Goal: Task Accomplishment & Management: Use online tool/utility

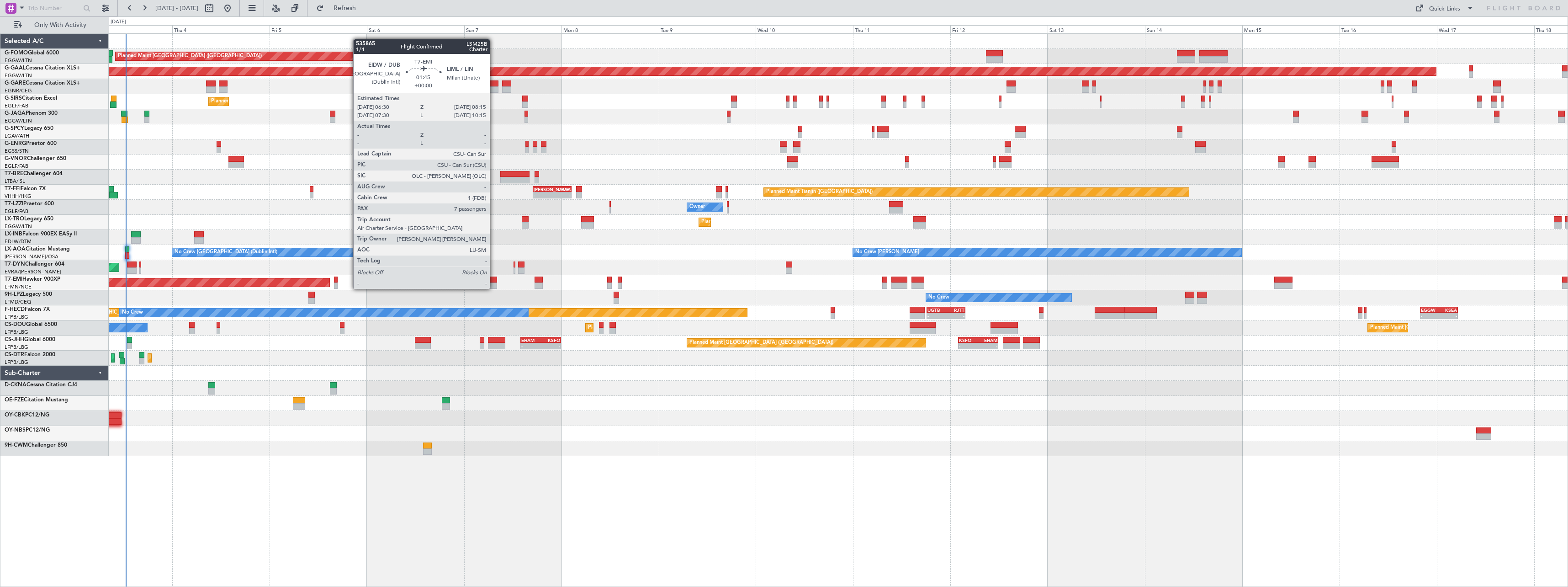
click at [494, 280] on div at bounding box center [493, 279] width 7 height 6
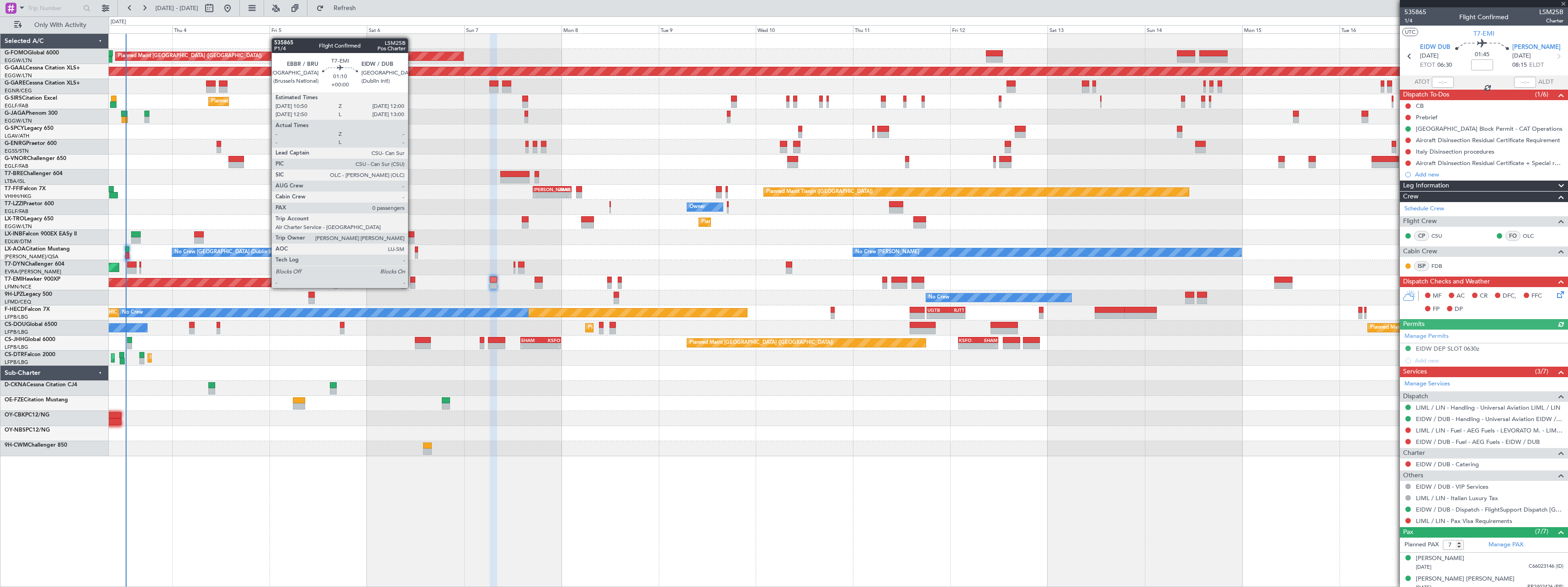
click at [412, 280] on div at bounding box center [413, 279] width 5 height 6
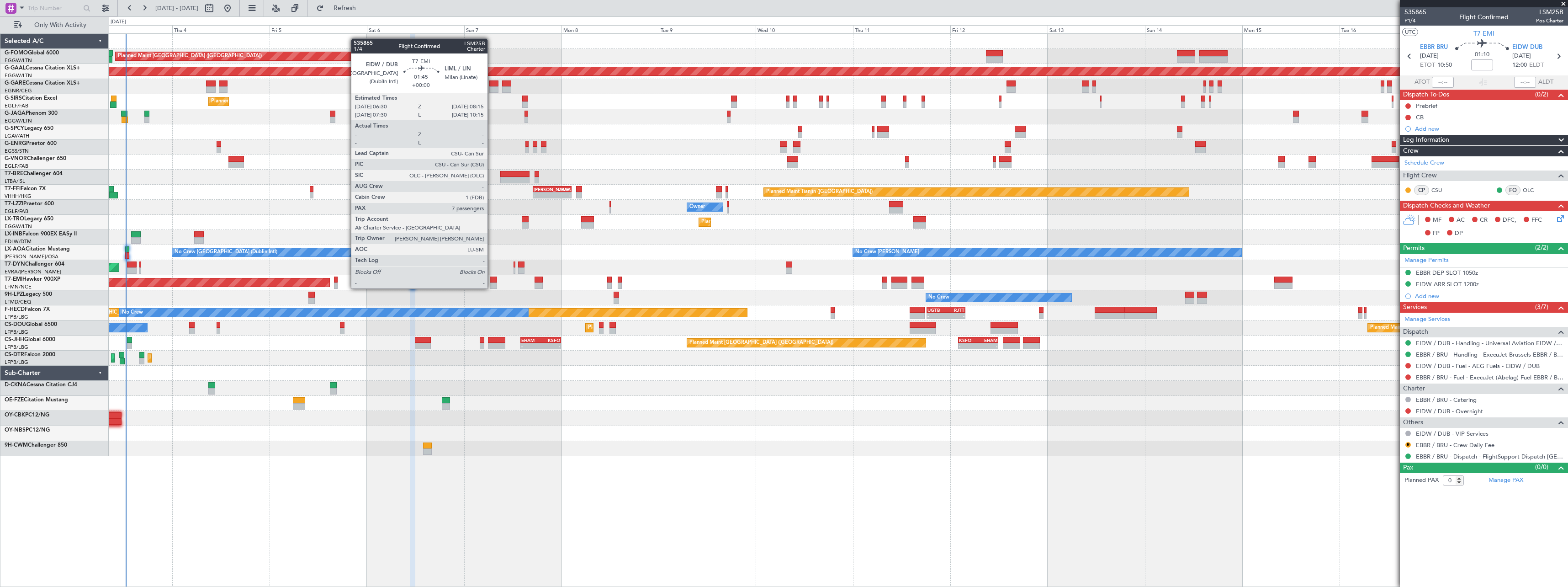
click at [491, 279] on div at bounding box center [493, 279] width 7 height 6
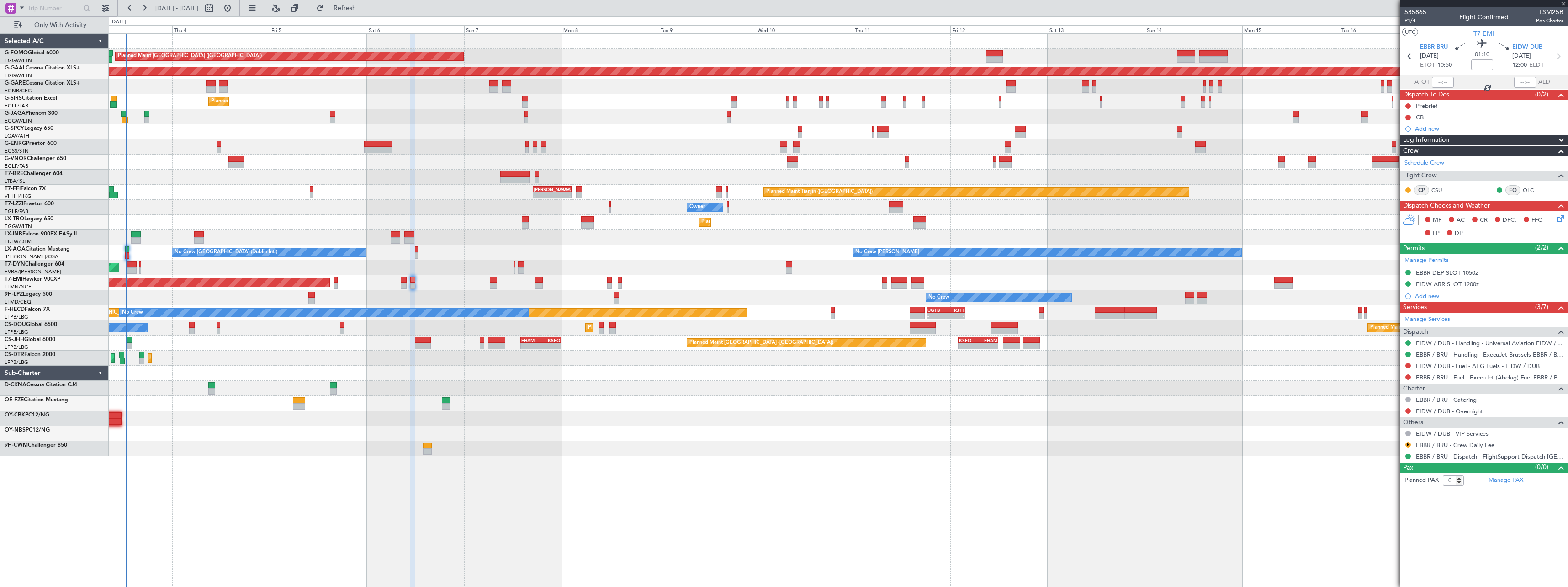
type input "7"
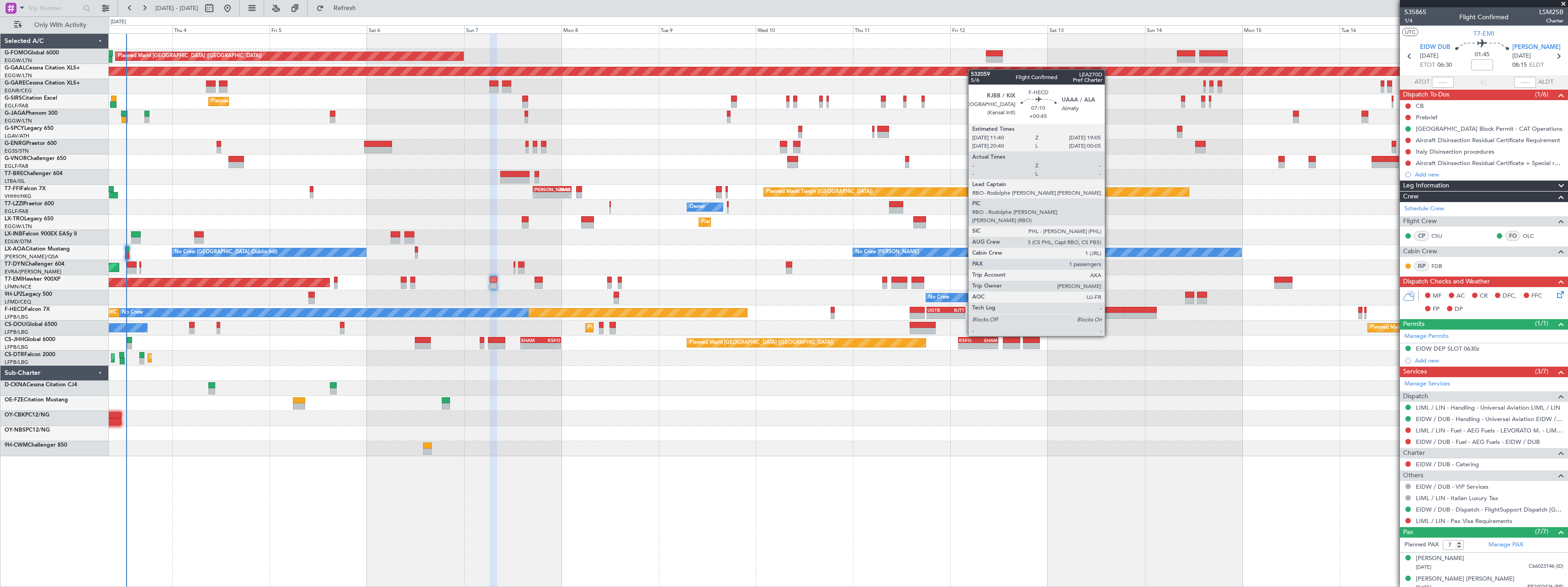
click at [1108, 310] on div at bounding box center [1109, 309] width 30 height 6
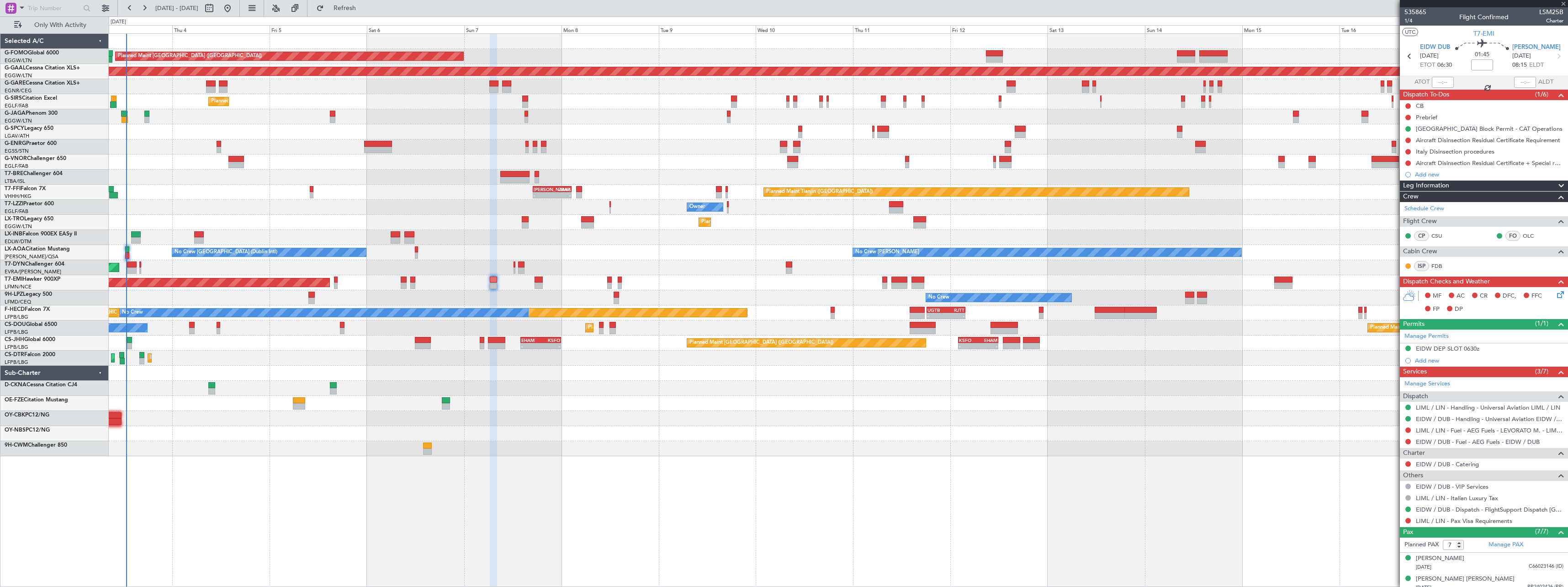
type input "+00:45"
type input "1"
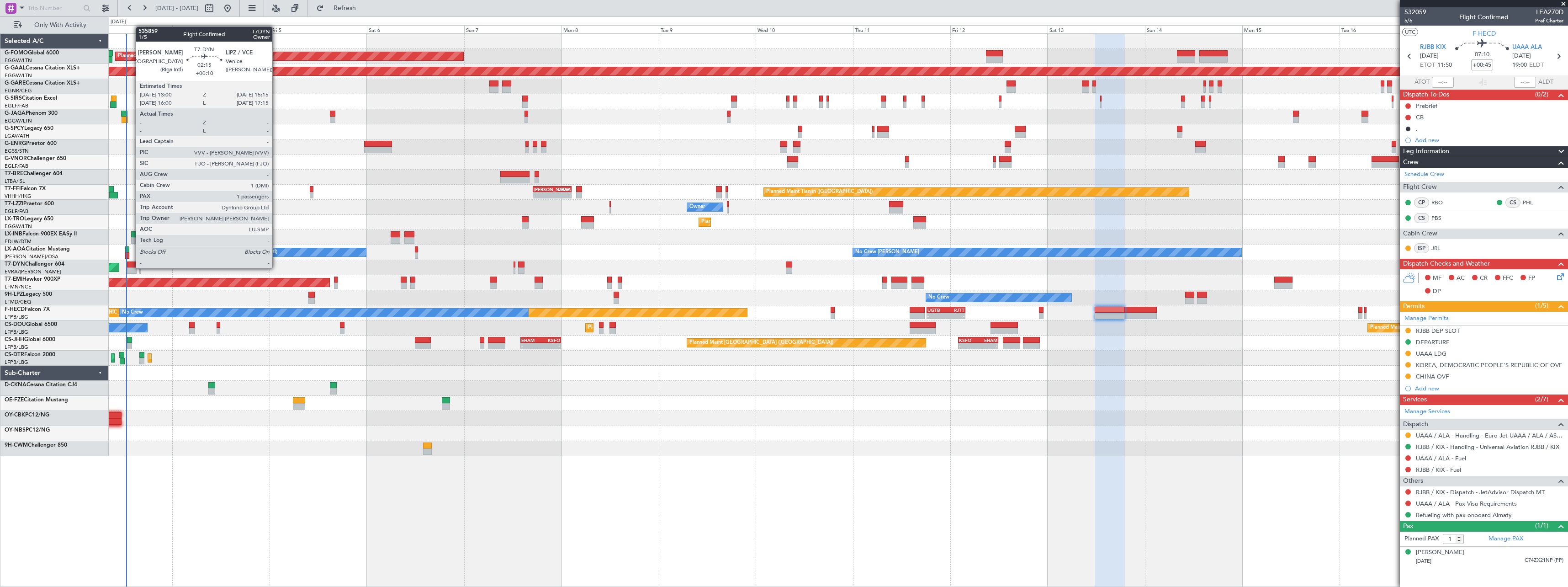
click at [131, 267] on div at bounding box center [132, 270] width 9 height 6
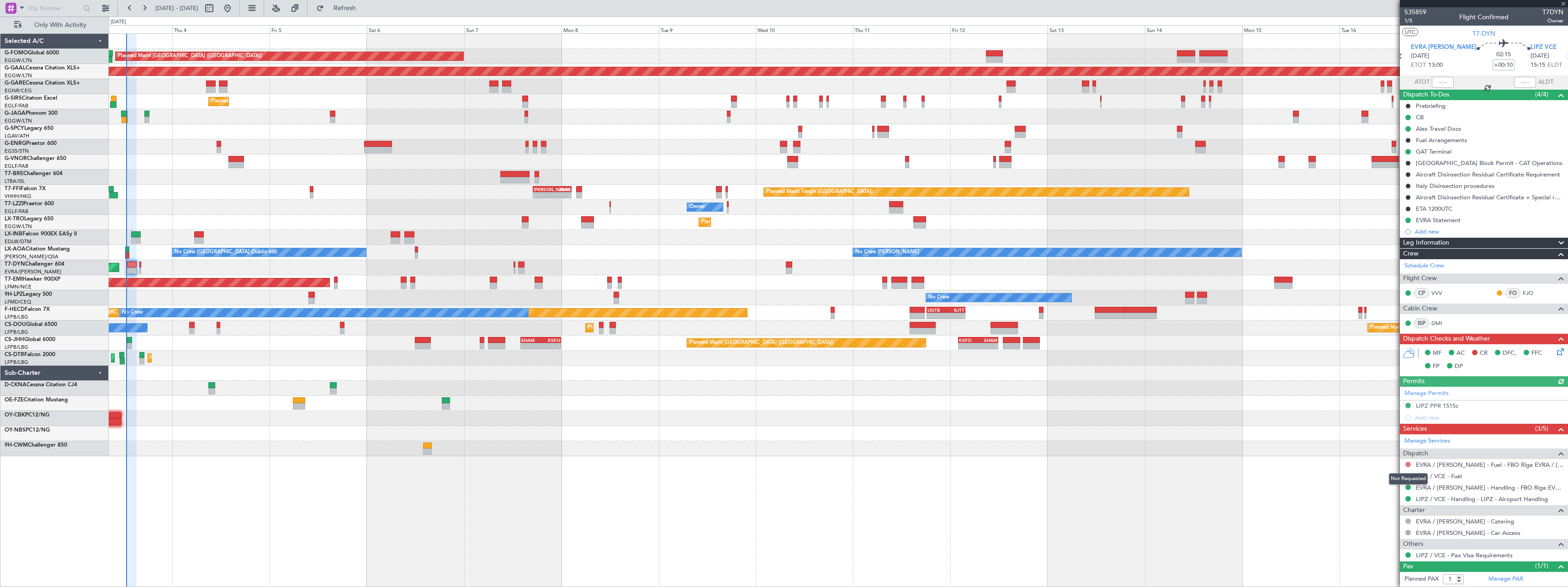
click at [1408, 463] on button at bounding box center [1408, 464] width 5 height 5
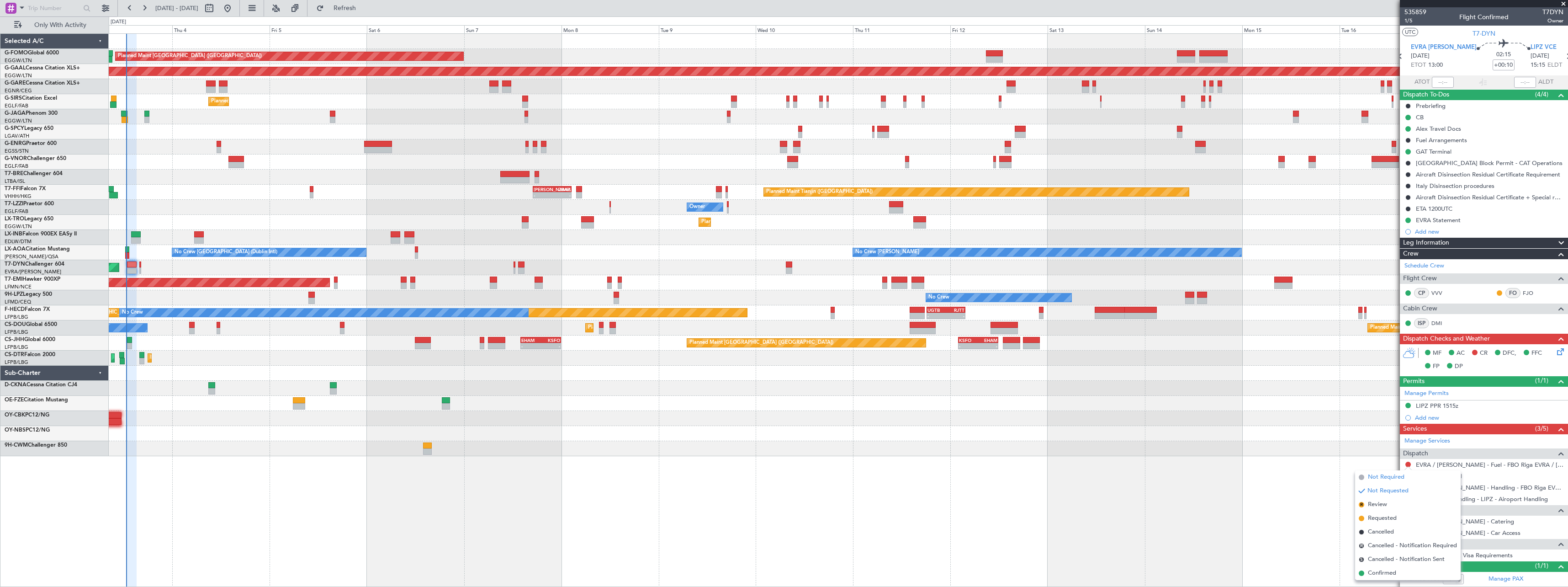
click at [1370, 473] on span "Not Required" at bounding box center [1385, 477] width 36 height 9
click at [1407, 474] on button at bounding box center [1408, 475] width 5 height 5
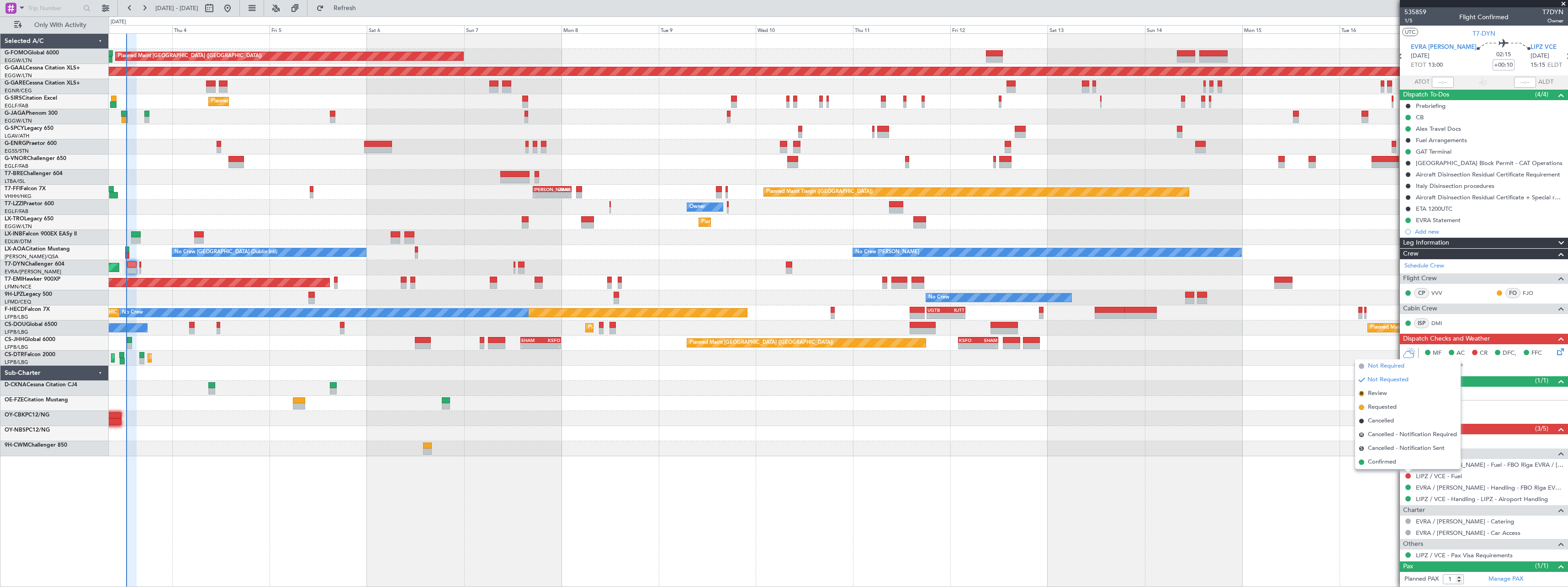
click at [1378, 363] on span "Not Required" at bounding box center [1385, 366] width 36 height 9
click at [1555, 352] on icon at bounding box center [1559, 350] width 7 height 7
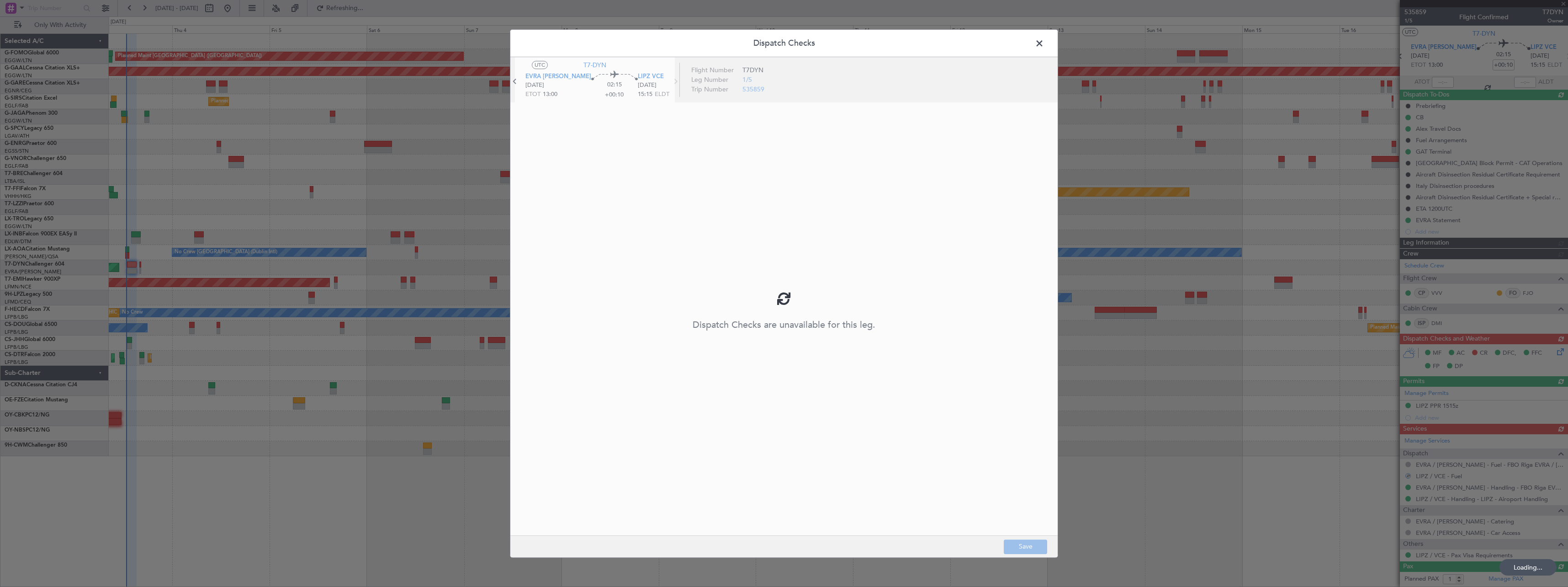
click at [966, 227] on div at bounding box center [784, 298] width 547 height 482
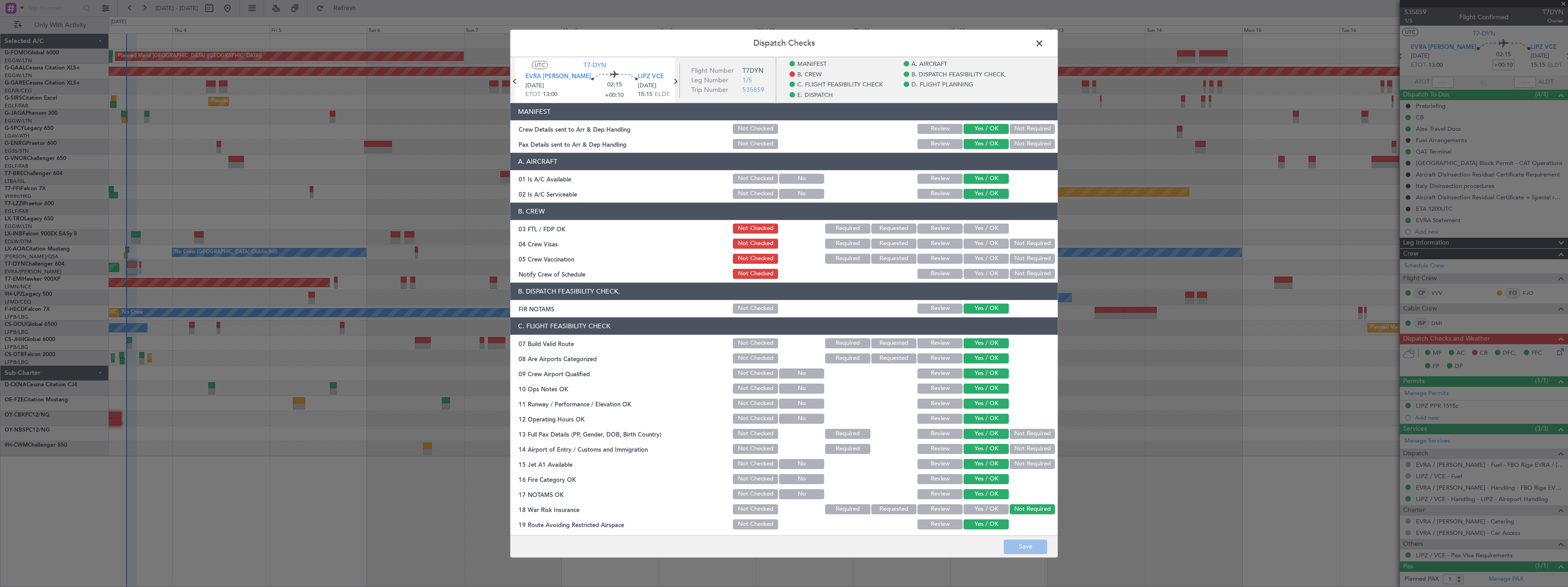
click at [970, 227] on button "Yes / OK" at bounding box center [986, 228] width 45 height 10
click at [1023, 244] on button "Not Required" at bounding box center [1032, 243] width 45 height 10
click at [1009, 256] on button "Not Required" at bounding box center [1032, 258] width 45 height 10
click at [985, 273] on button "Yes / OK" at bounding box center [986, 274] width 45 height 10
click at [1044, 44] on span at bounding box center [1044, 45] width 0 height 18
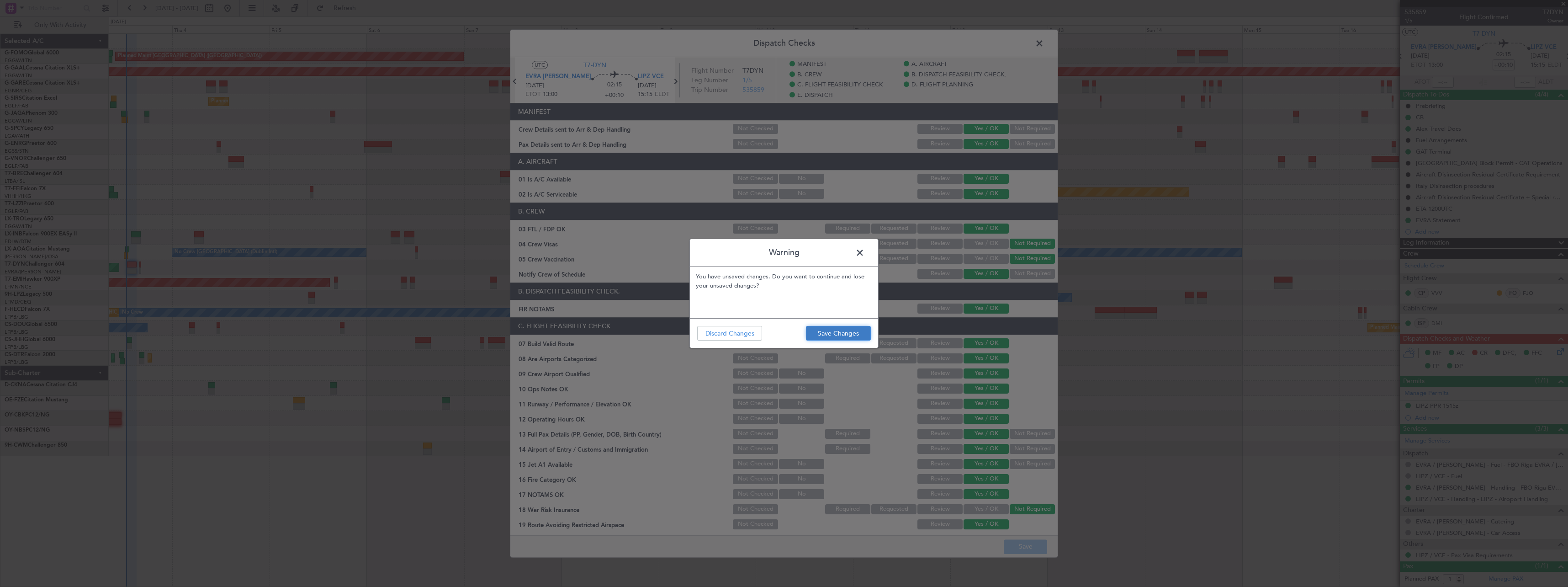
click at [852, 334] on button "Save Changes" at bounding box center [838, 333] width 65 height 15
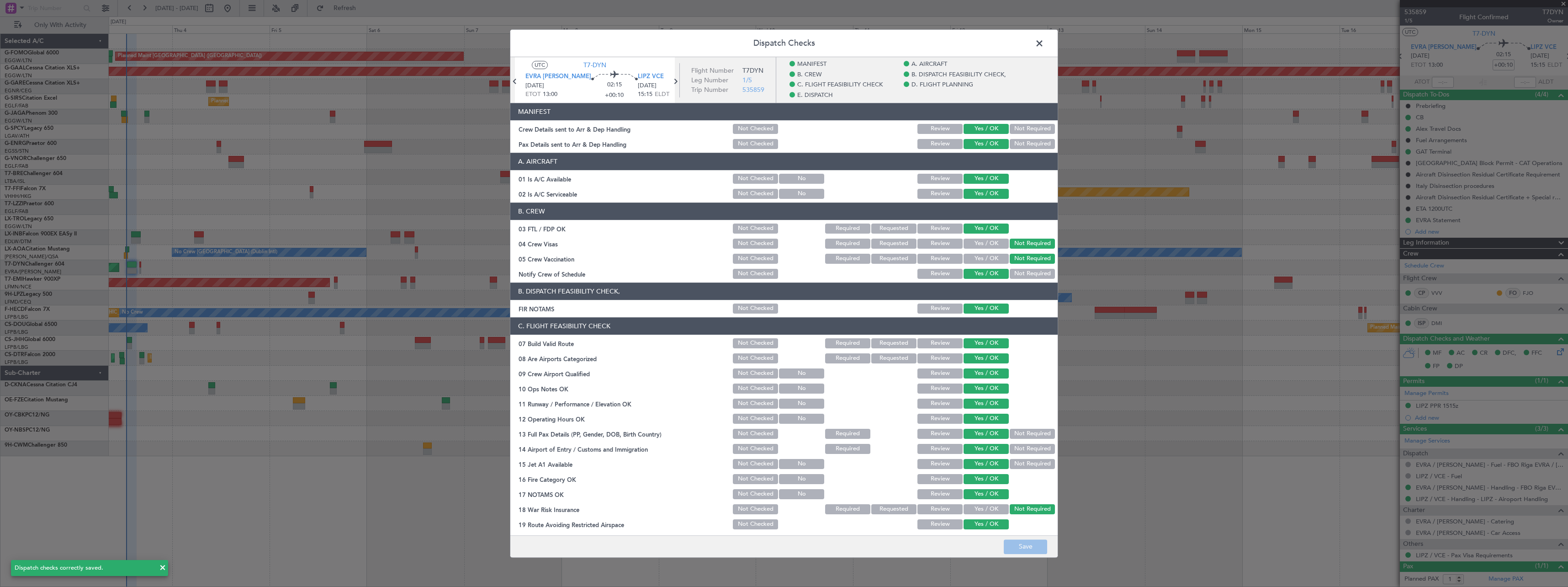
click at [1044, 42] on span at bounding box center [1044, 45] width 0 height 18
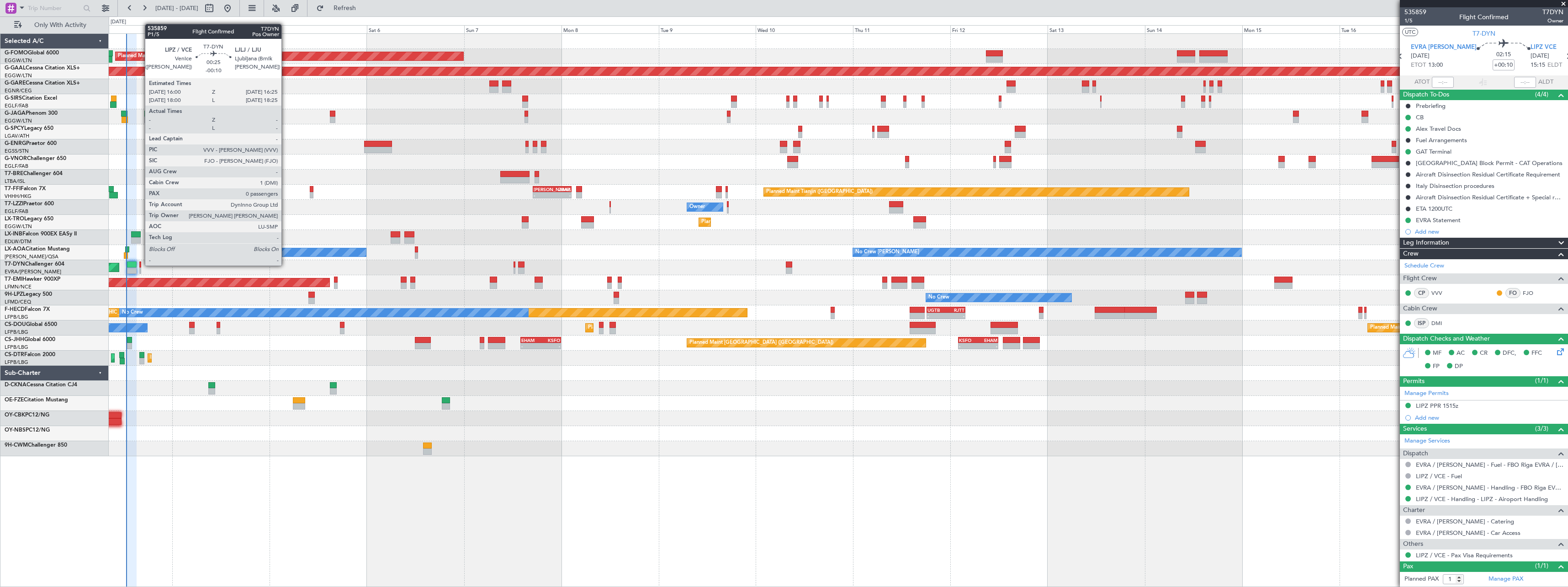
click at [140, 264] on div at bounding box center [140, 264] width 2 height 6
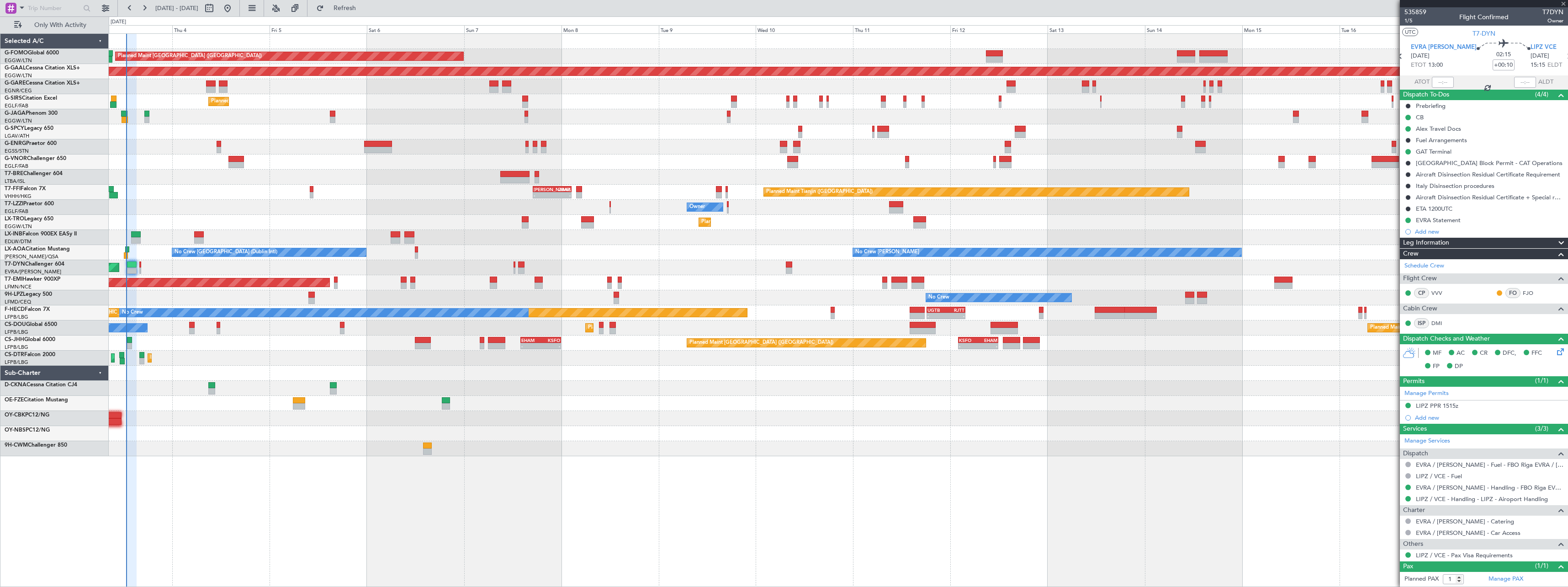
type input "-00:10"
type input "0"
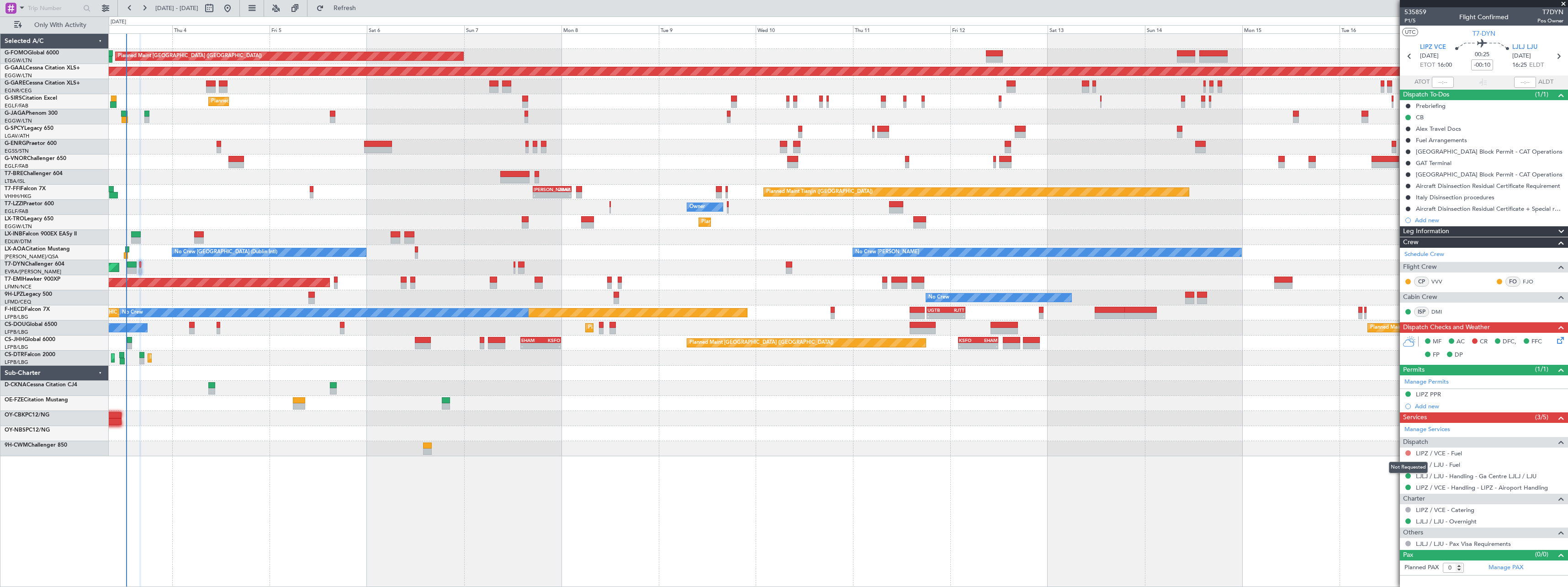
click at [1409, 453] on button at bounding box center [1408, 453] width 5 height 5
click at [1370, 463] on span "Not Required" at bounding box center [1385, 465] width 36 height 9
click at [1407, 463] on button at bounding box center [1408, 464] width 5 height 5
click at [1370, 474] on span "Not Required" at bounding box center [1385, 477] width 36 height 9
click at [1563, 338] on icon at bounding box center [1559, 339] width 7 height 7
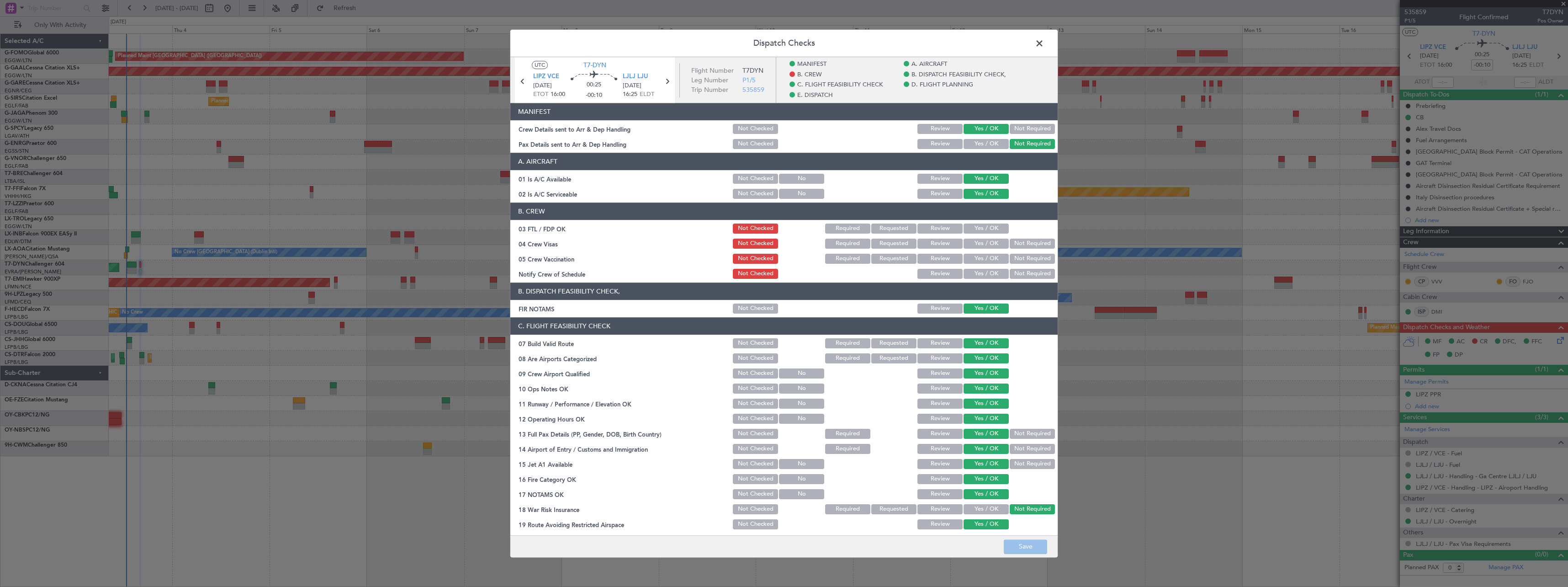
click at [988, 226] on button "Yes / OK" at bounding box center [986, 228] width 45 height 10
click at [1019, 245] on button "Not Required" at bounding box center [1032, 243] width 45 height 10
click at [1015, 260] on button "Not Required" at bounding box center [1032, 258] width 45 height 10
click at [986, 273] on button "Yes / OK" at bounding box center [986, 274] width 45 height 10
click at [1035, 548] on button "Save" at bounding box center [1026, 546] width 44 height 15
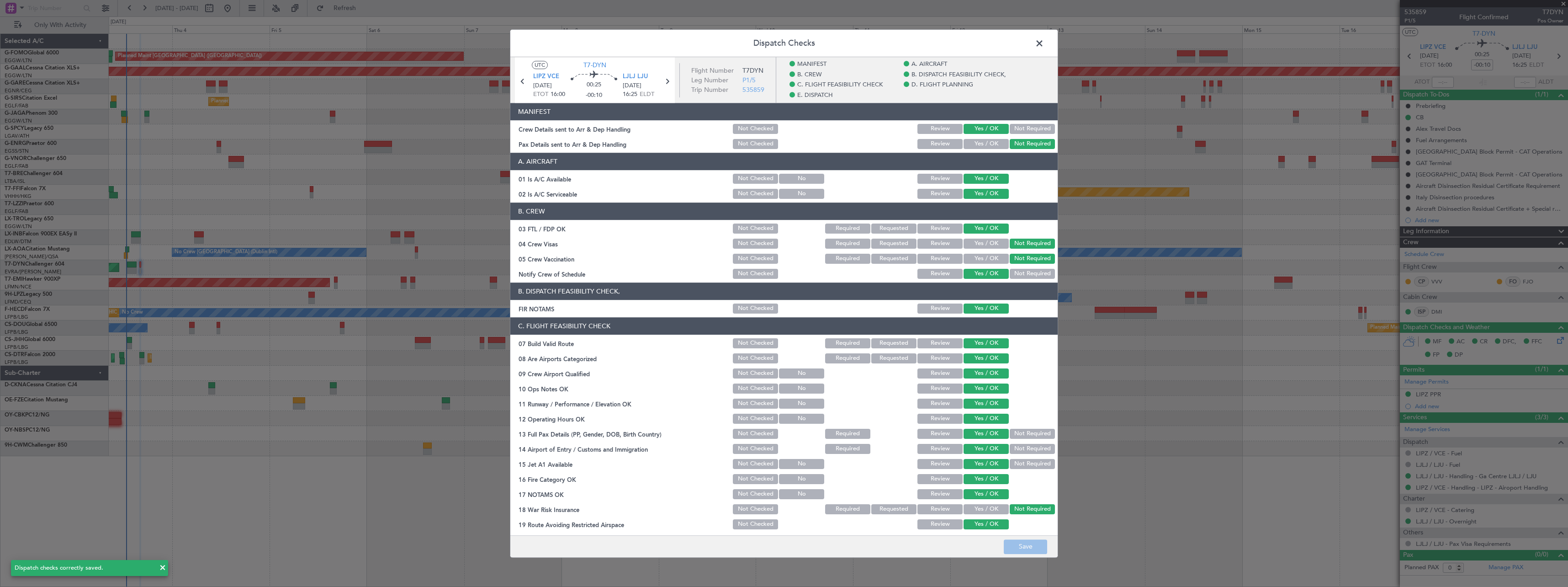
click at [1044, 43] on span at bounding box center [1044, 45] width 0 height 18
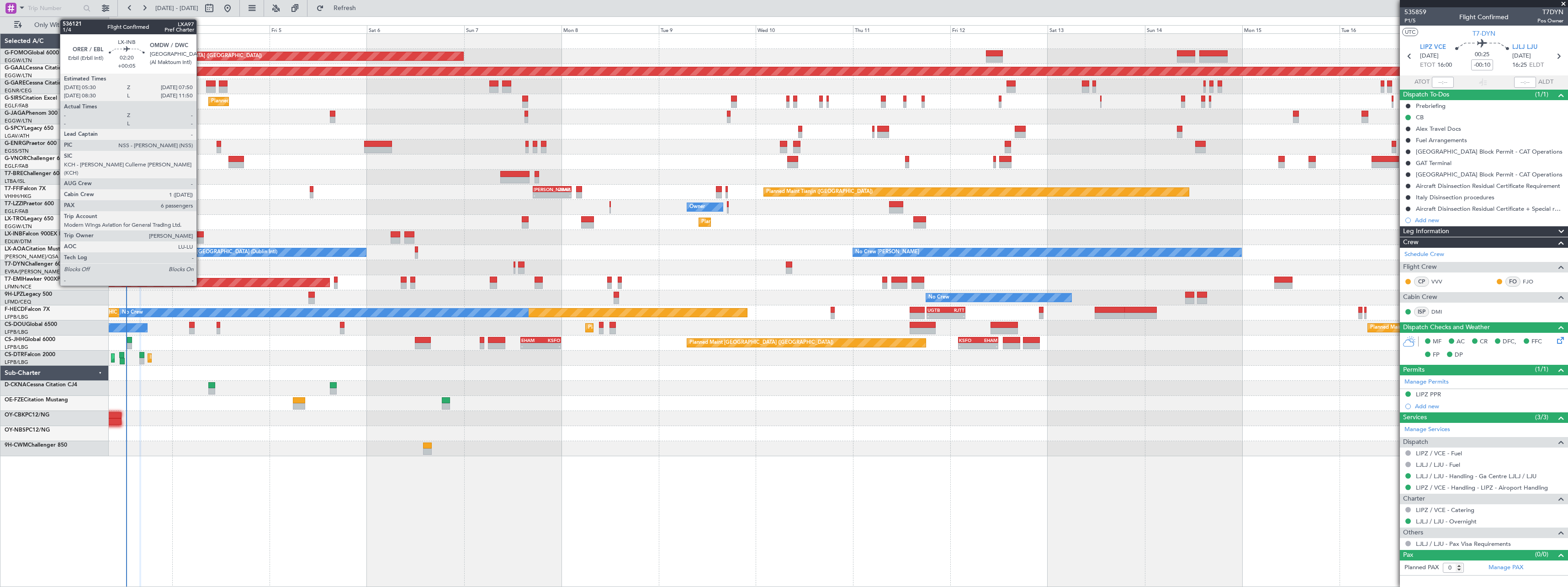
click at [201, 234] on div at bounding box center [199, 234] width 10 height 6
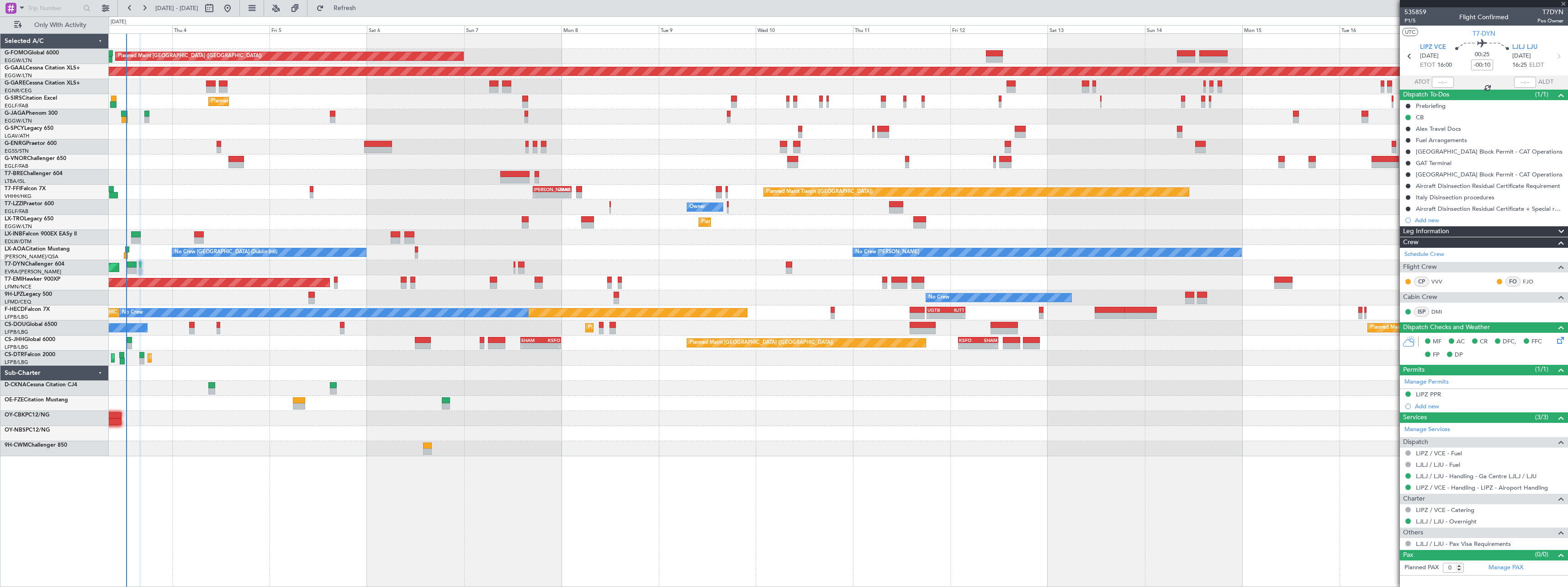
type input "+00:05"
type input "6"
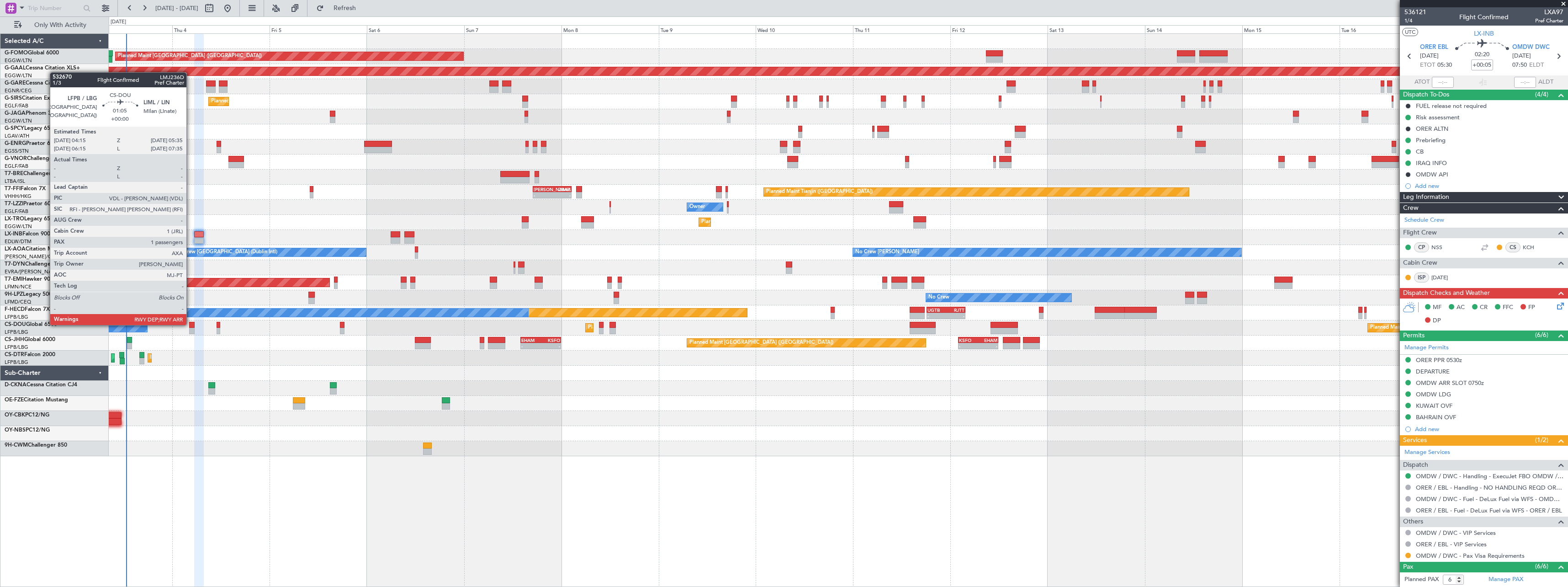
click at [191, 323] on div at bounding box center [192, 324] width 5 height 6
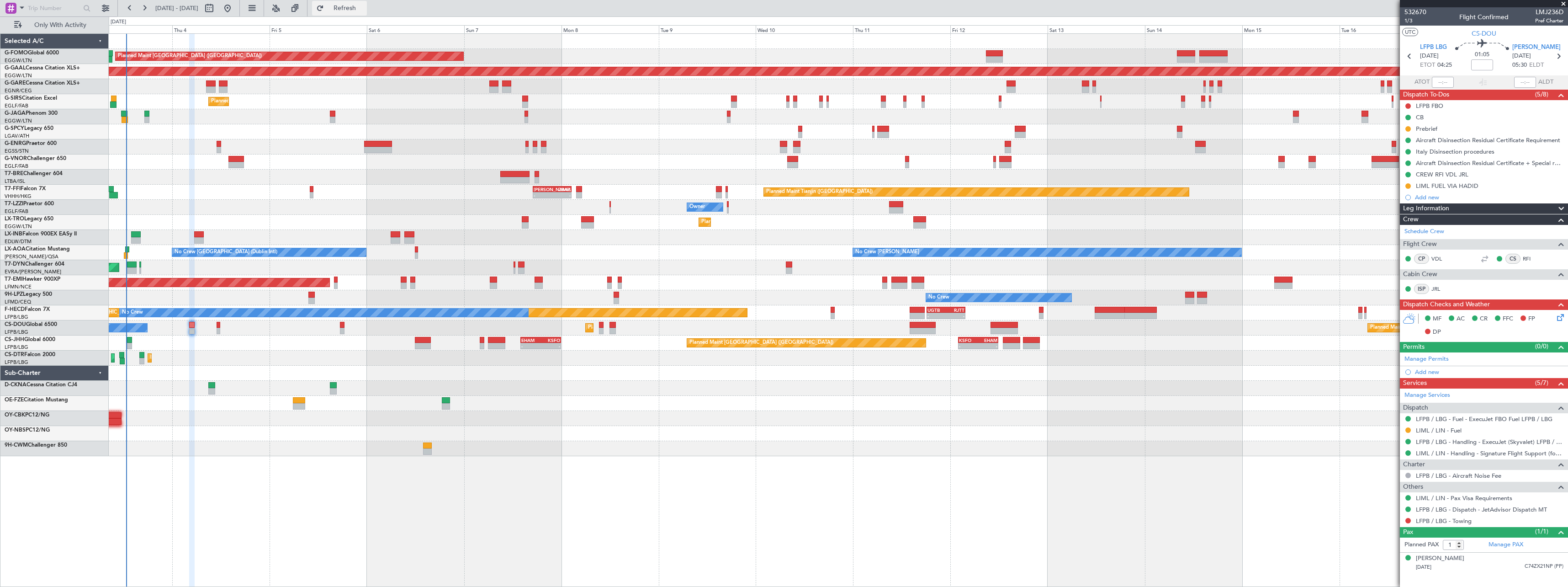
click at [364, 7] on span "Refresh" at bounding box center [345, 8] width 38 height 6
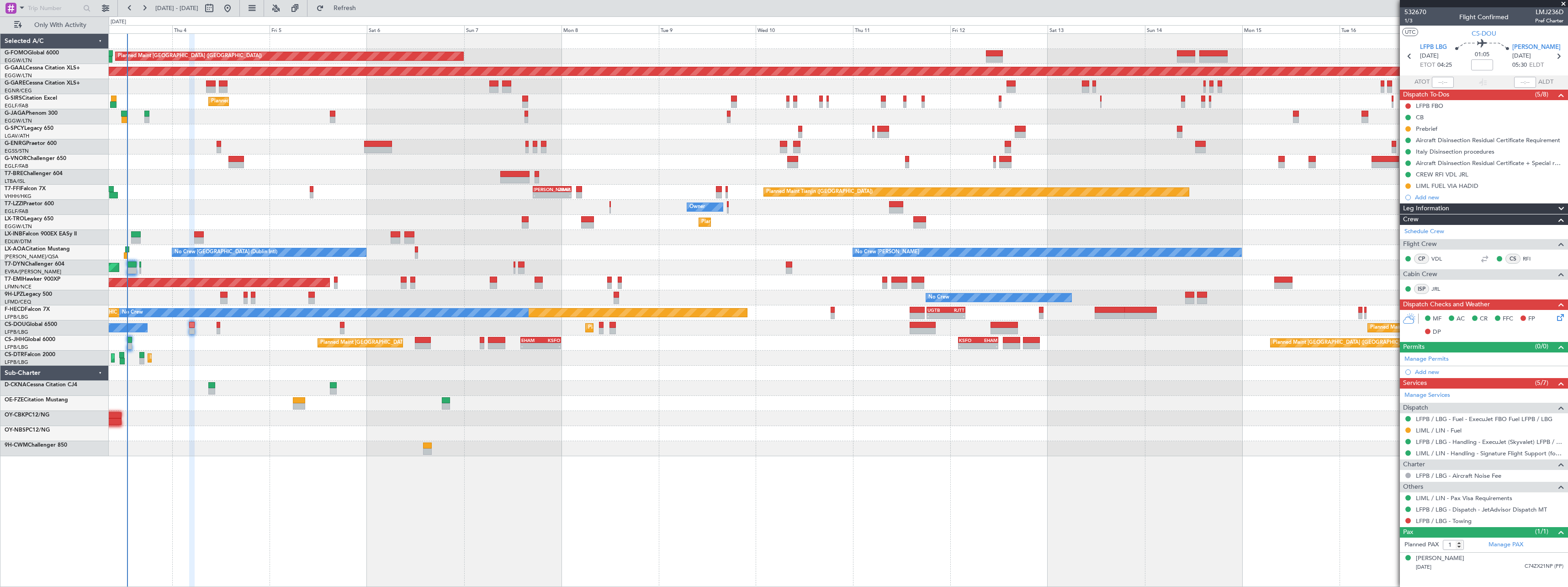
drag, startPoint x: 379, startPoint y: 8, endPoint x: 377, endPoint y: 16, distance: 8.2
click at [364, 8] on span "Refresh" at bounding box center [345, 8] width 38 height 6
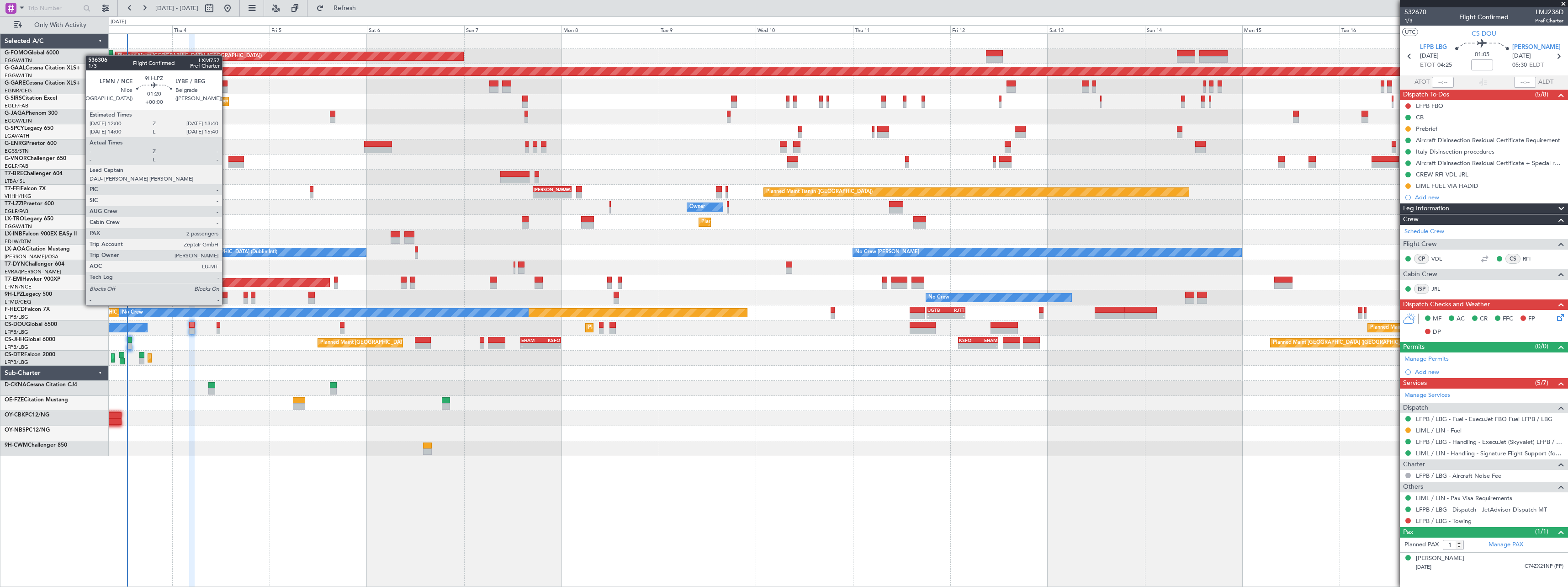
click at [226, 296] on div at bounding box center [223, 294] width 7 height 6
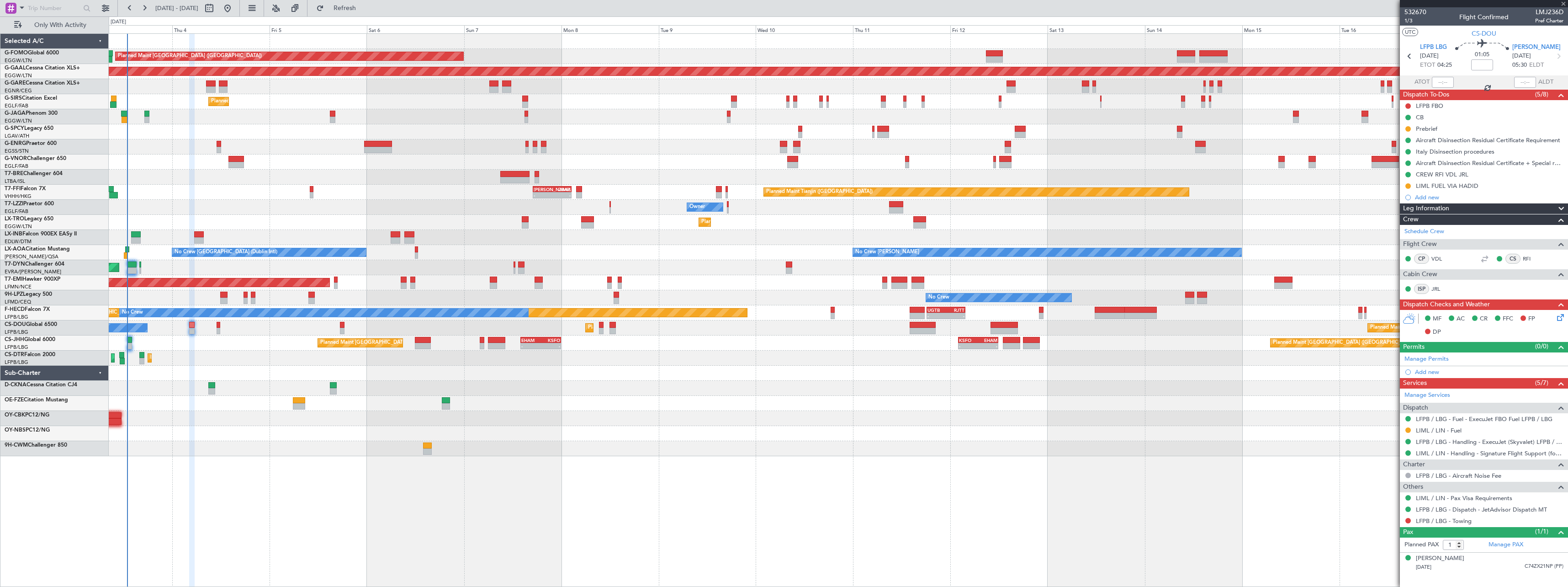
type input "2"
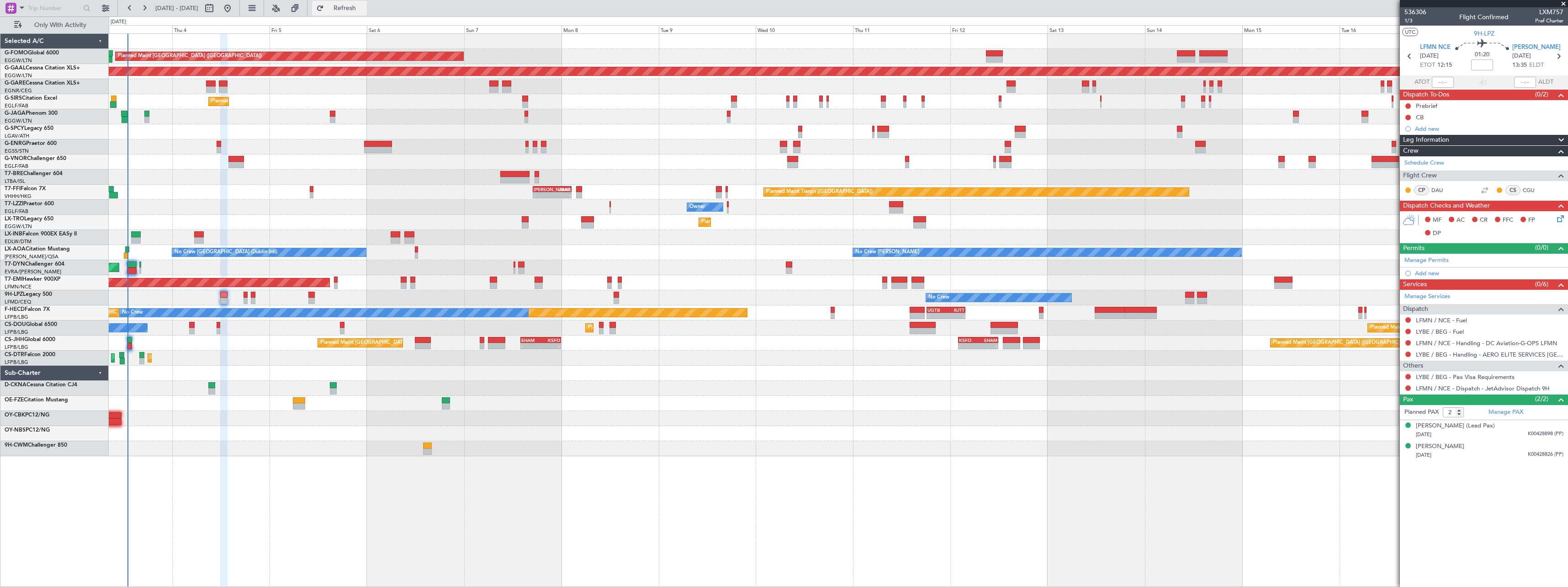
click at [364, 6] on span "Refresh" at bounding box center [345, 8] width 38 height 6
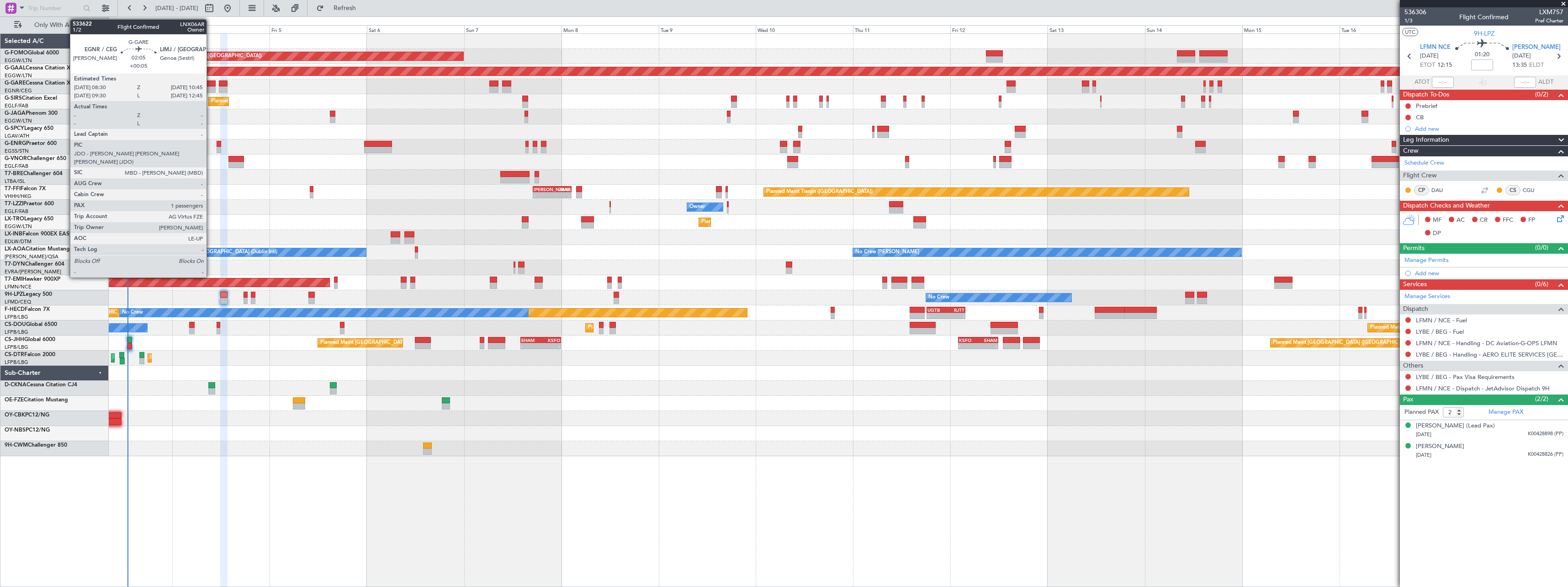
click at [211, 81] on div at bounding box center [211, 83] width 9 height 6
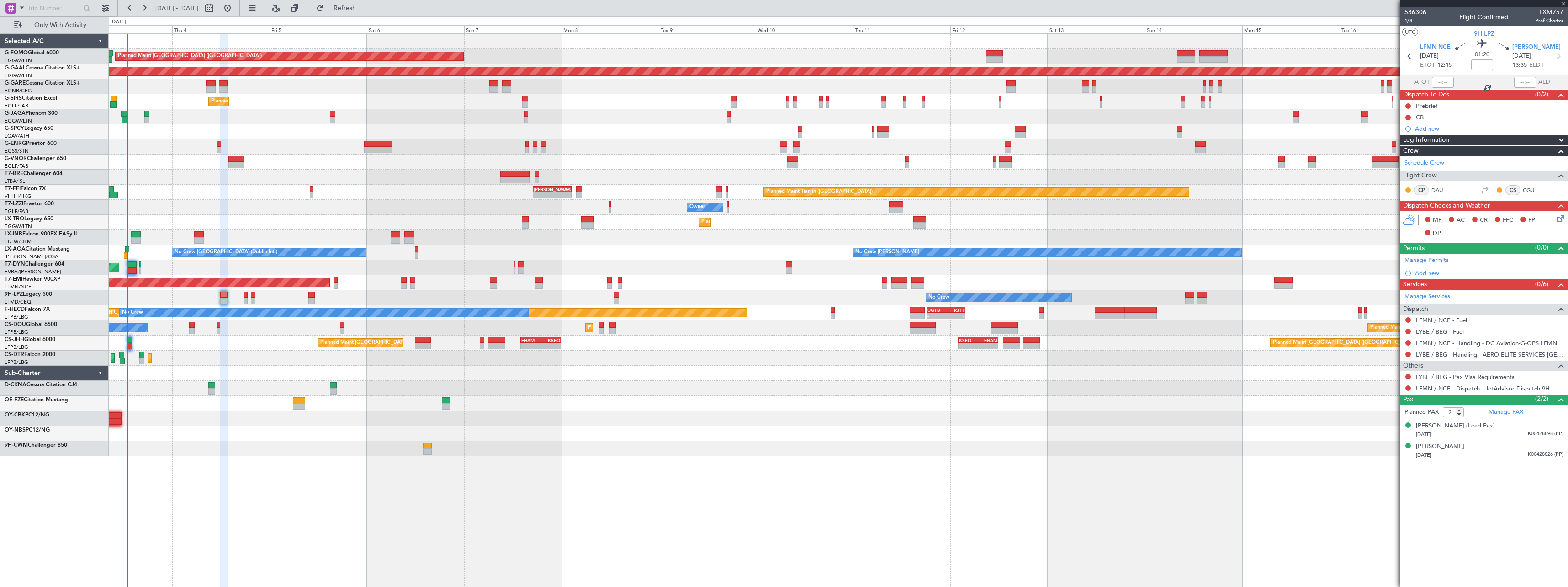
type input "+00:05"
type input "1"
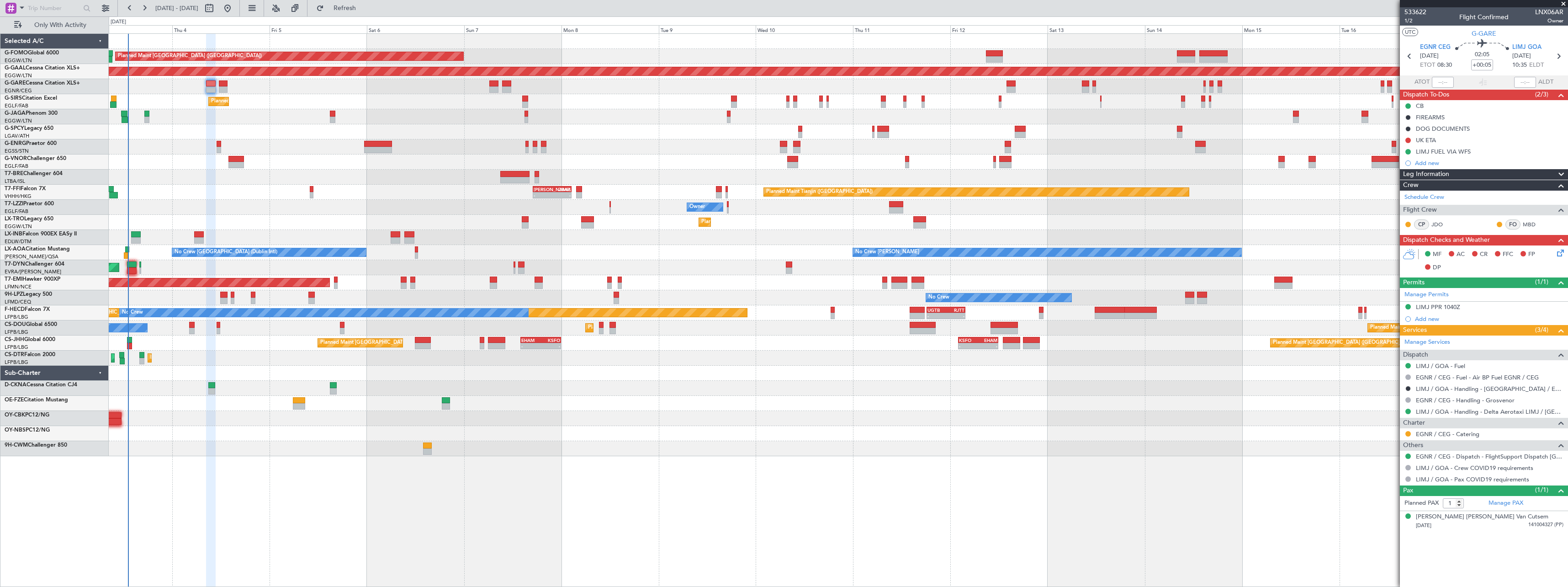
click at [1424, 170] on span "Leg Information" at bounding box center [1425, 174] width 46 height 11
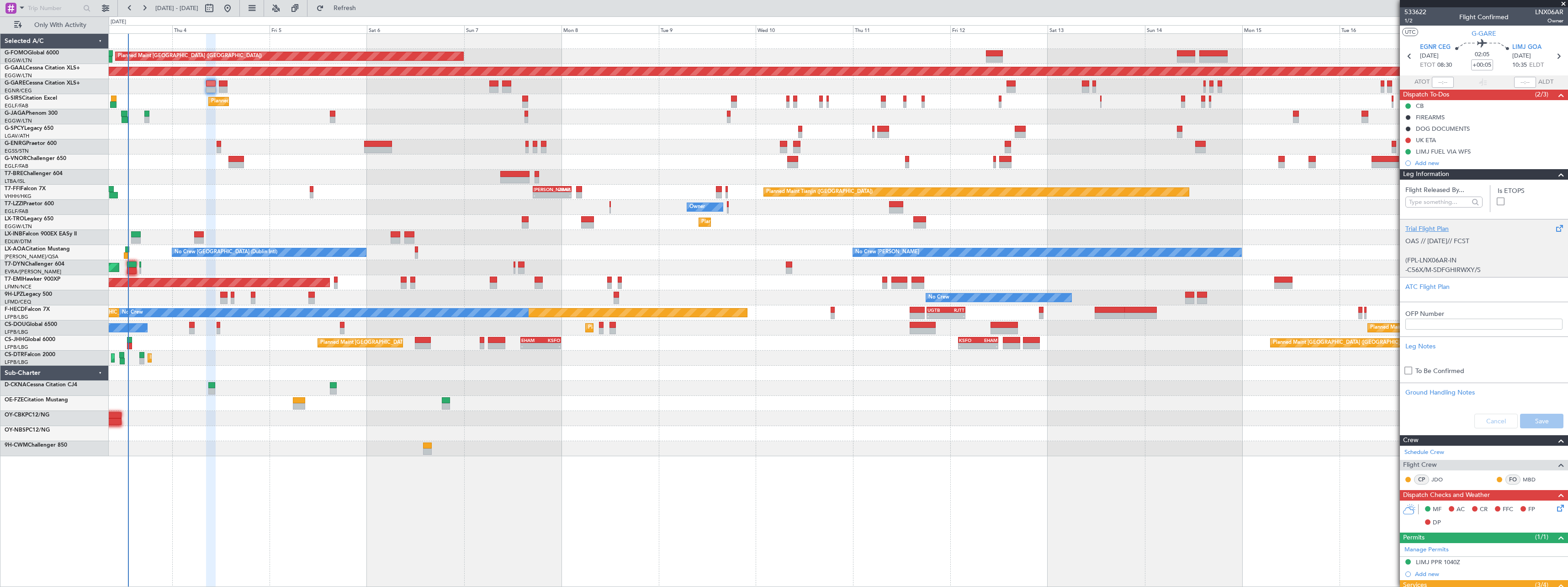
click at [1457, 261] on div "OAS // [DATE]// FCST (FPL-LNX06AR-IN -C56X/M-SDFGHIRWXY/S -EGNR0830 -N0425F410 …" at bounding box center [1484, 253] width 157 height 39
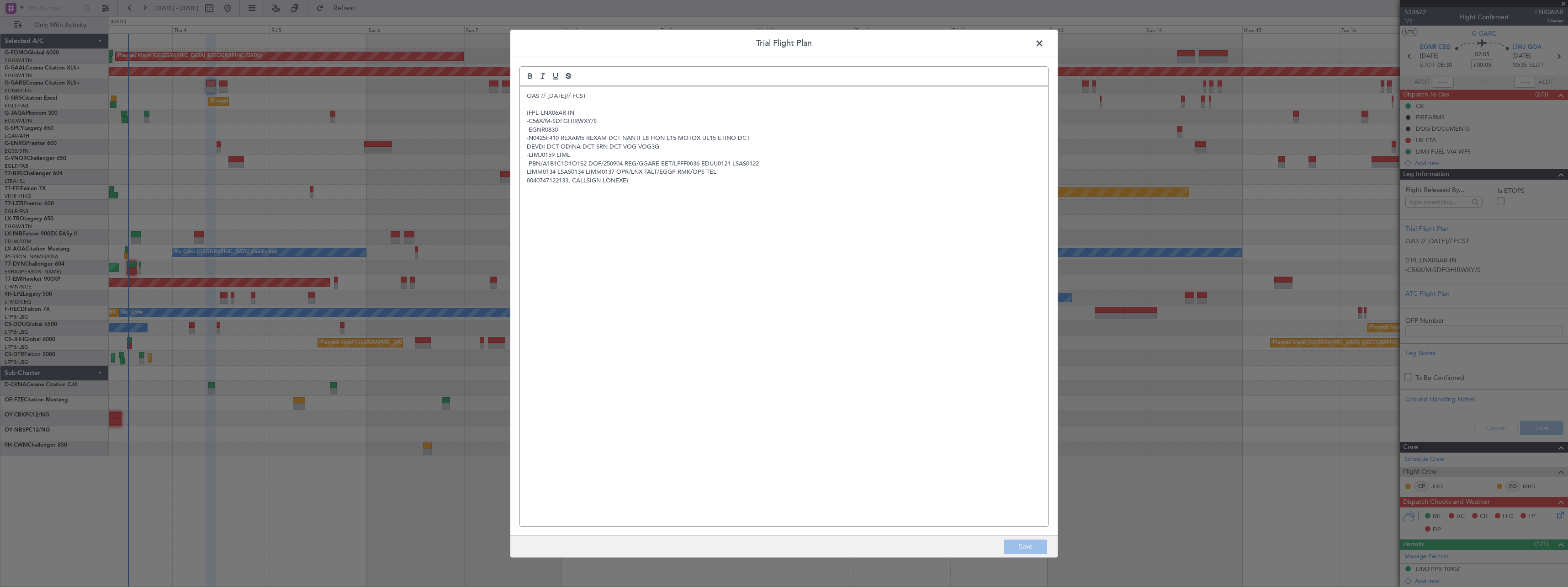
click at [1044, 39] on span at bounding box center [1044, 45] width 0 height 18
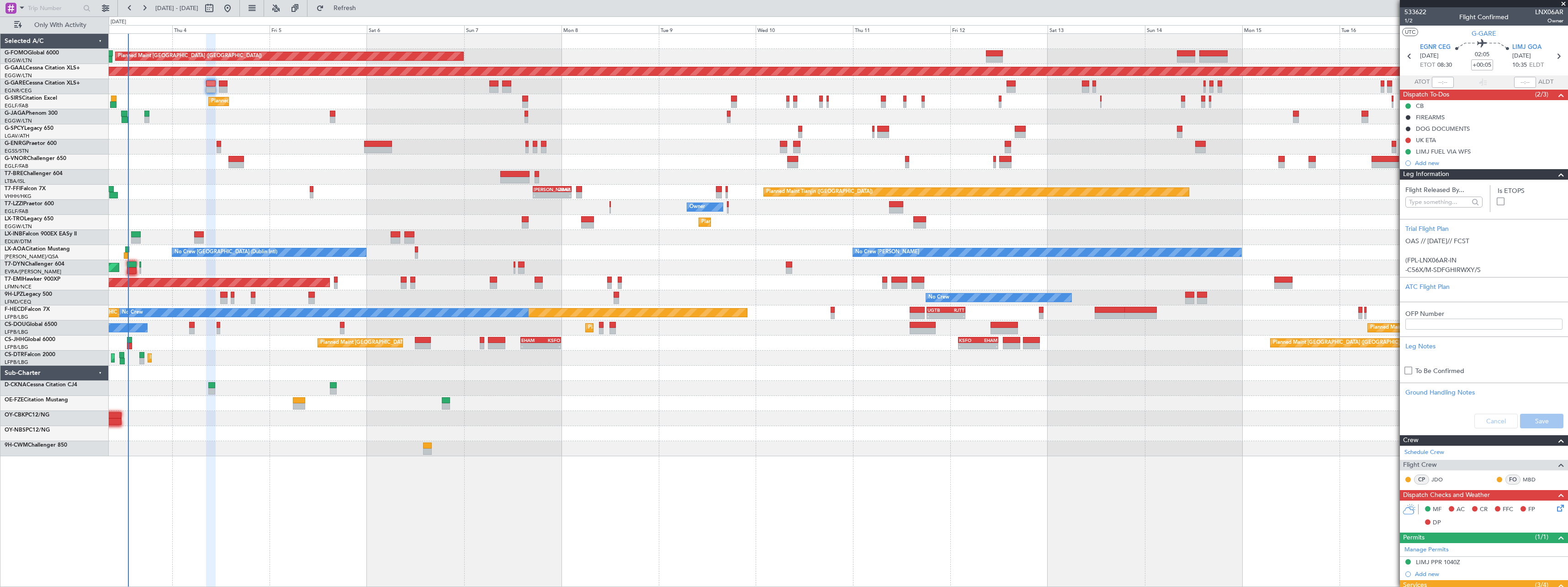
click at [1433, 170] on span "Leg Information" at bounding box center [1425, 174] width 46 height 11
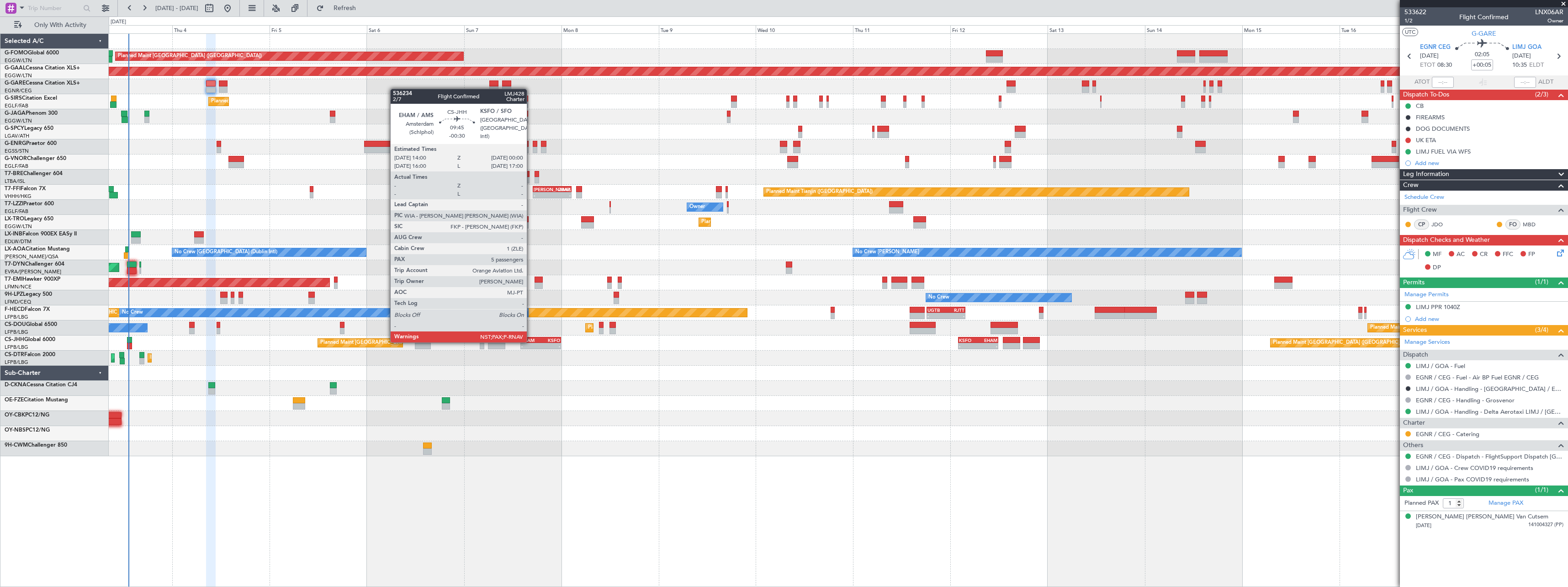
click at [531, 342] on div "EHAM" at bounding box center [531, 340] width 20 height 5
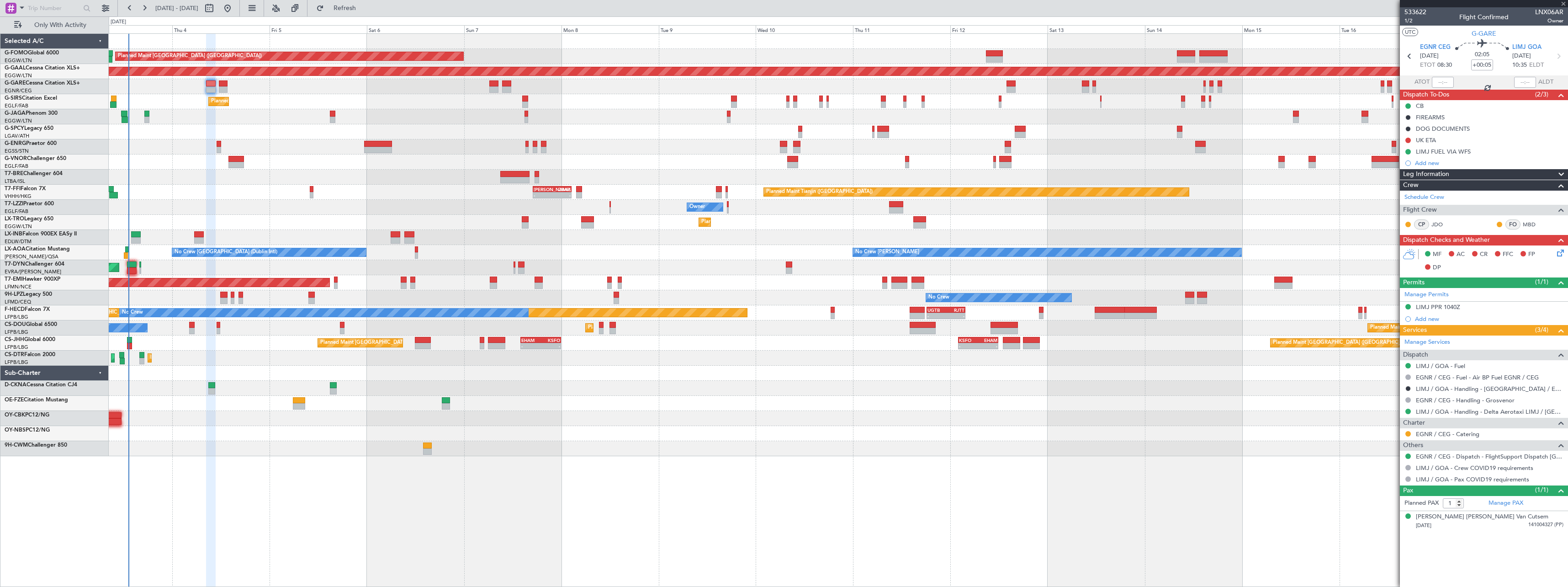
type input "-00:30"
type input "5"
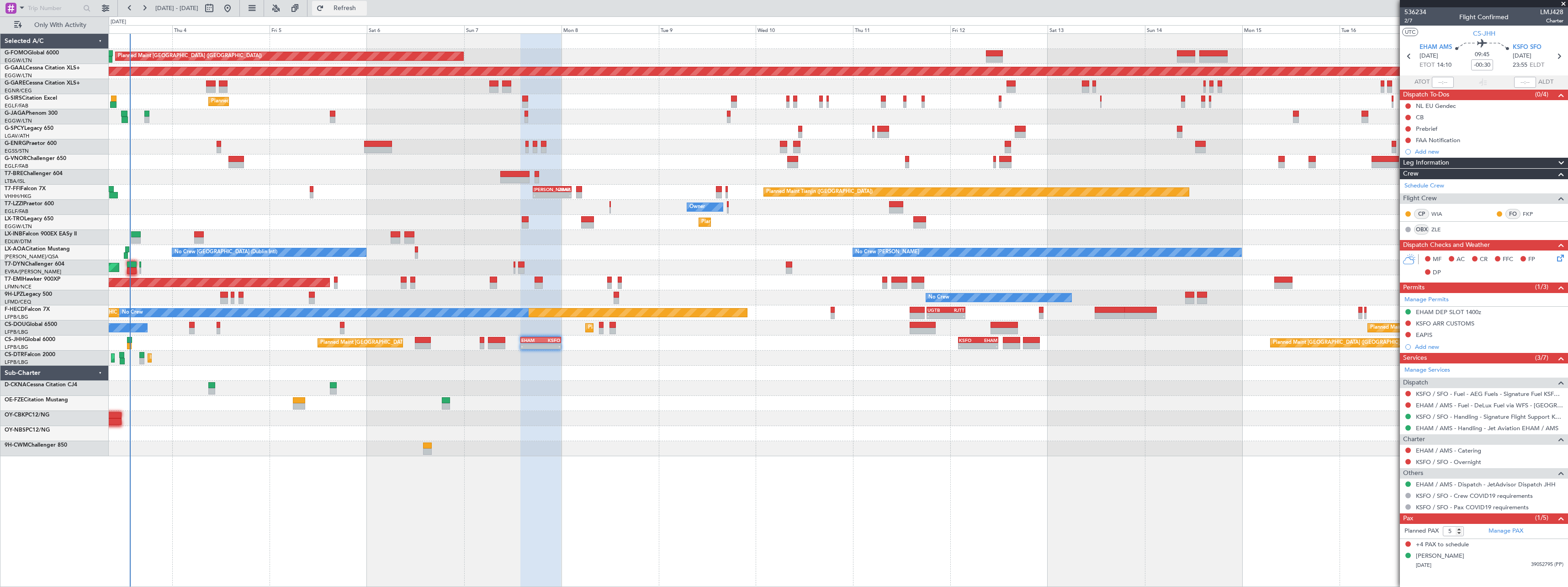
click at [364, 6] on span "Refresh" at bounding box center [345, 8] width 38 height 6
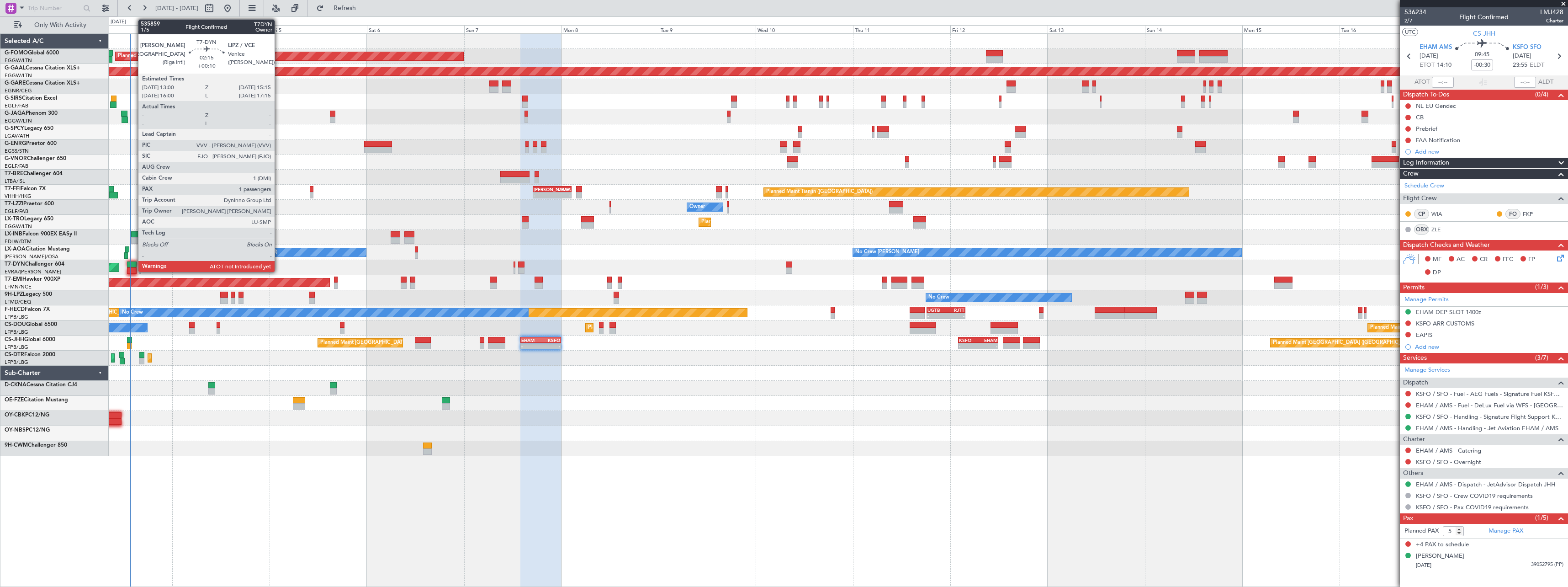
click at [134, 262] on div at bounding box center [132, 264] width 9 height 6
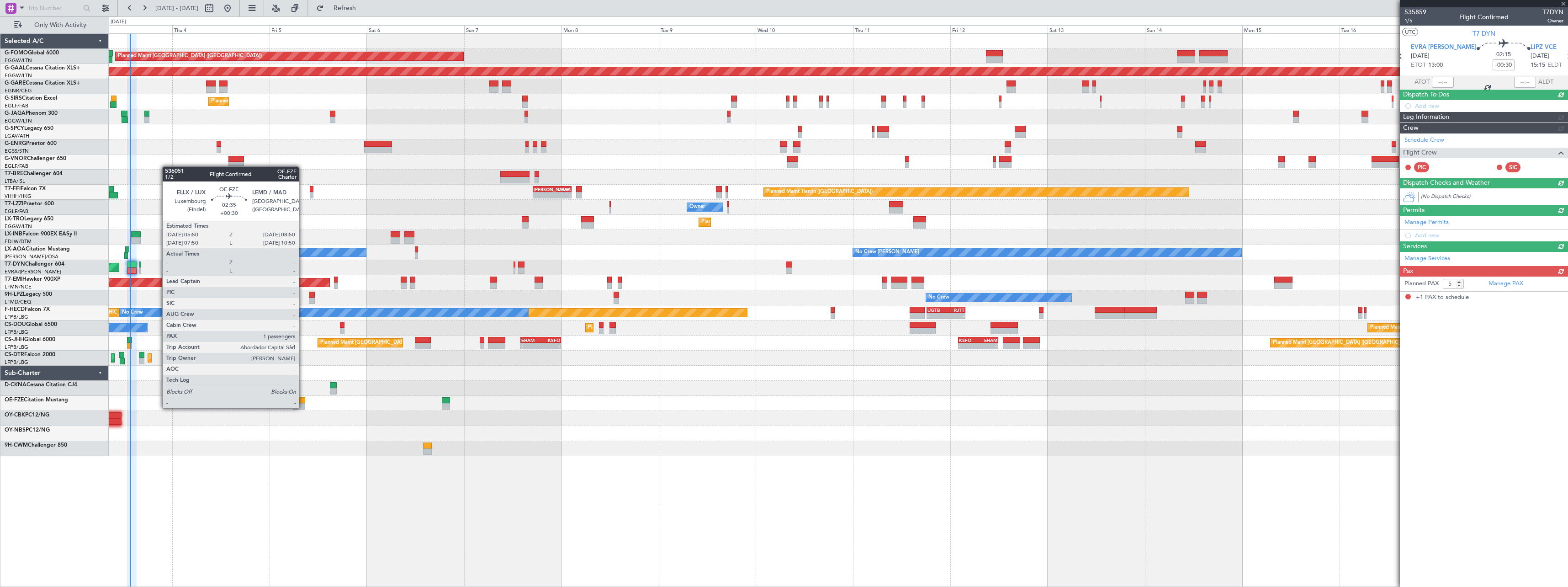
type input "+00:10"
type input "1"
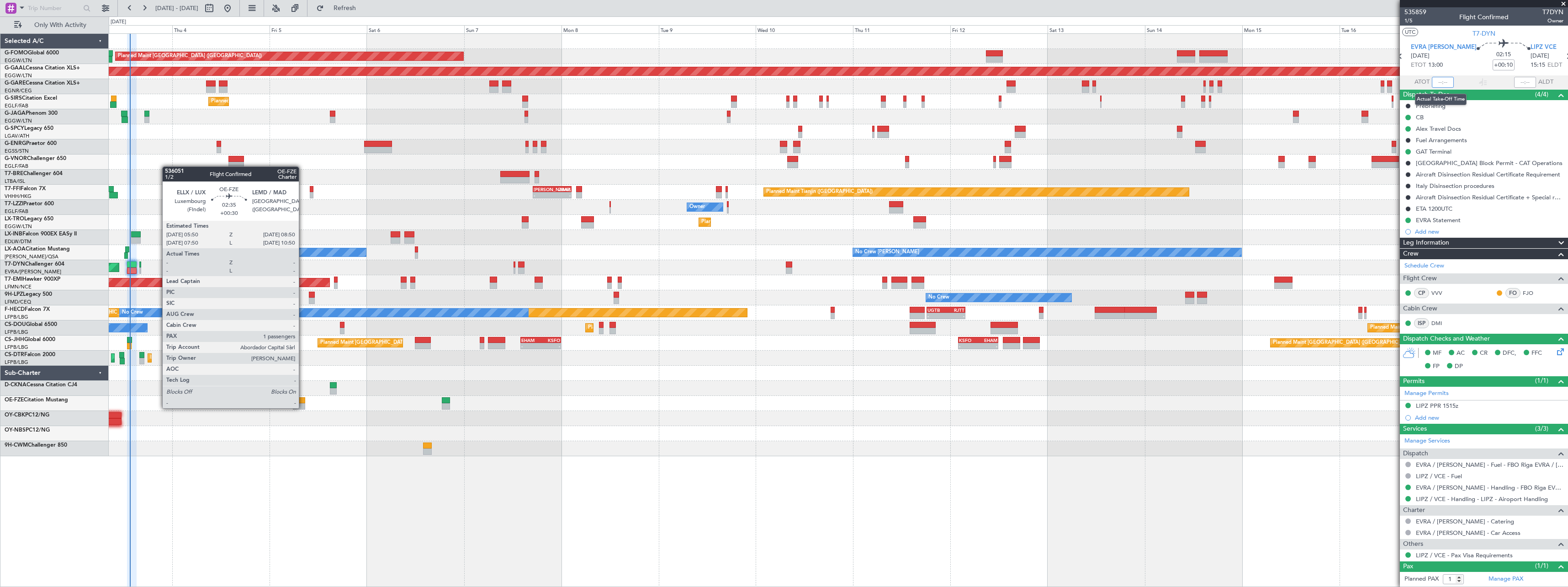
click at [1440, 79] on input "text" at bounding box center [1443, 82] width 22 height 11
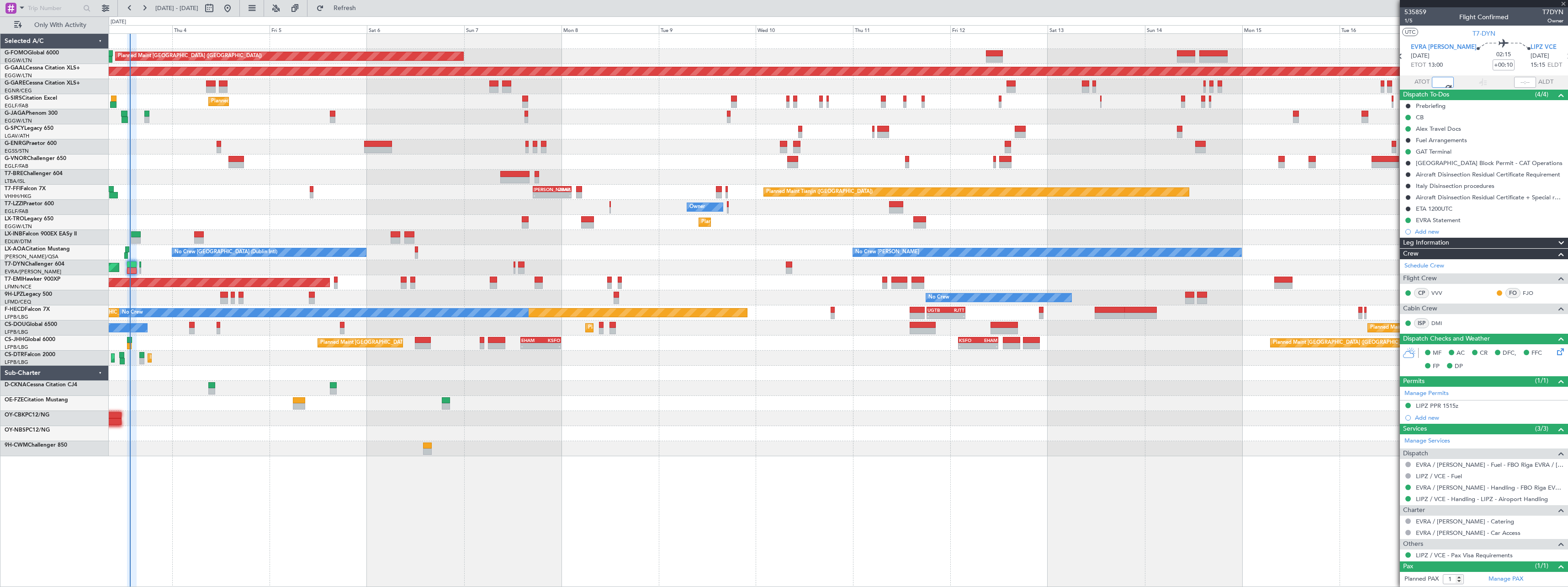
type input "13:30"
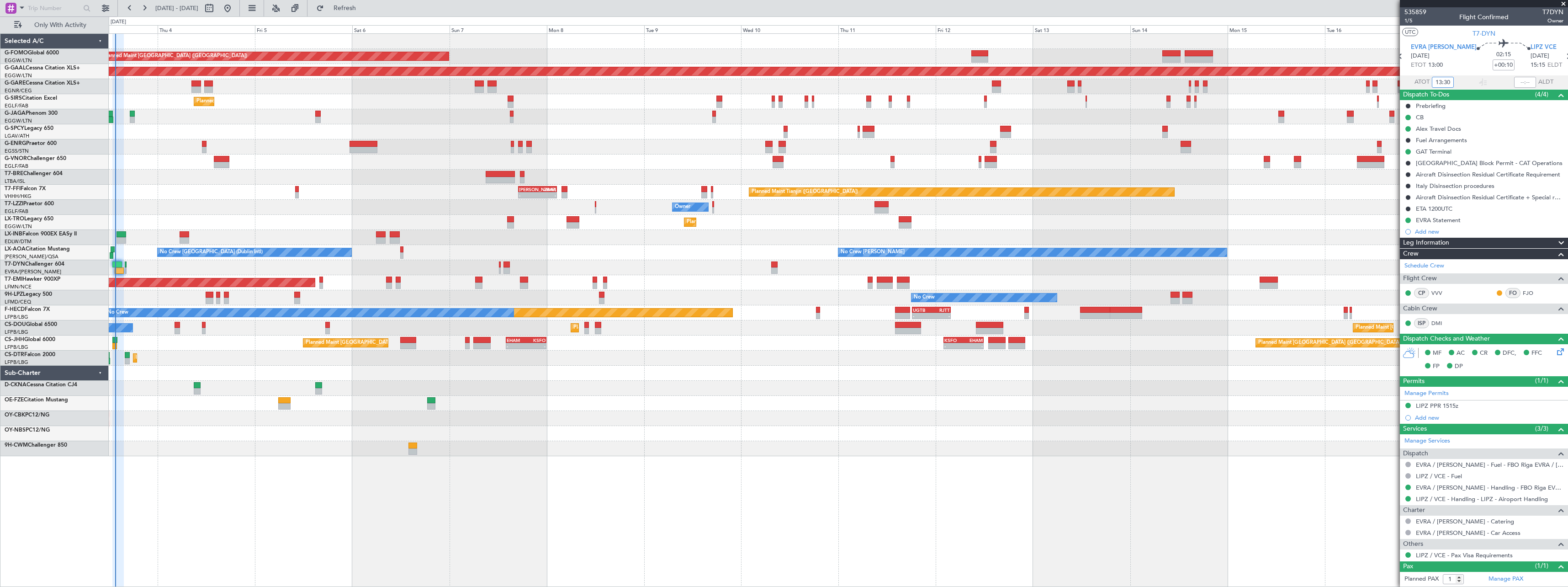
click at [507, 517] on div "Planned Maint London (Luton) Planned Maint Dusseldorf Unplanned Maint Chester P…" at bounding box center [839, 310] width 1459 height 553
